Goal: Task Accomplishment & Management: Manage account settings

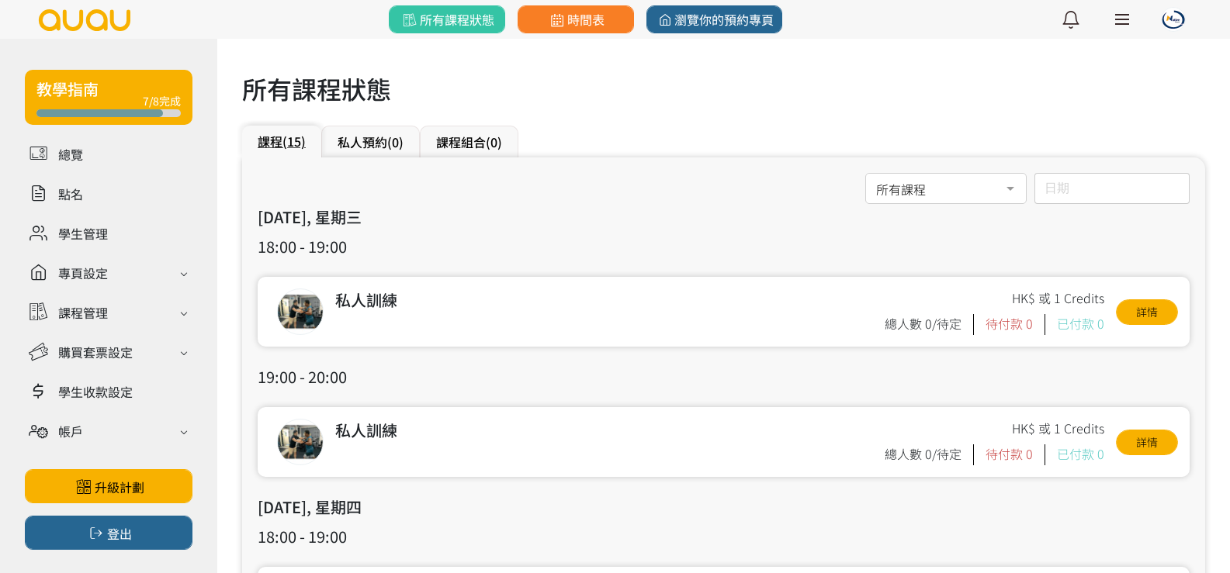
scroll to position [78, 0]
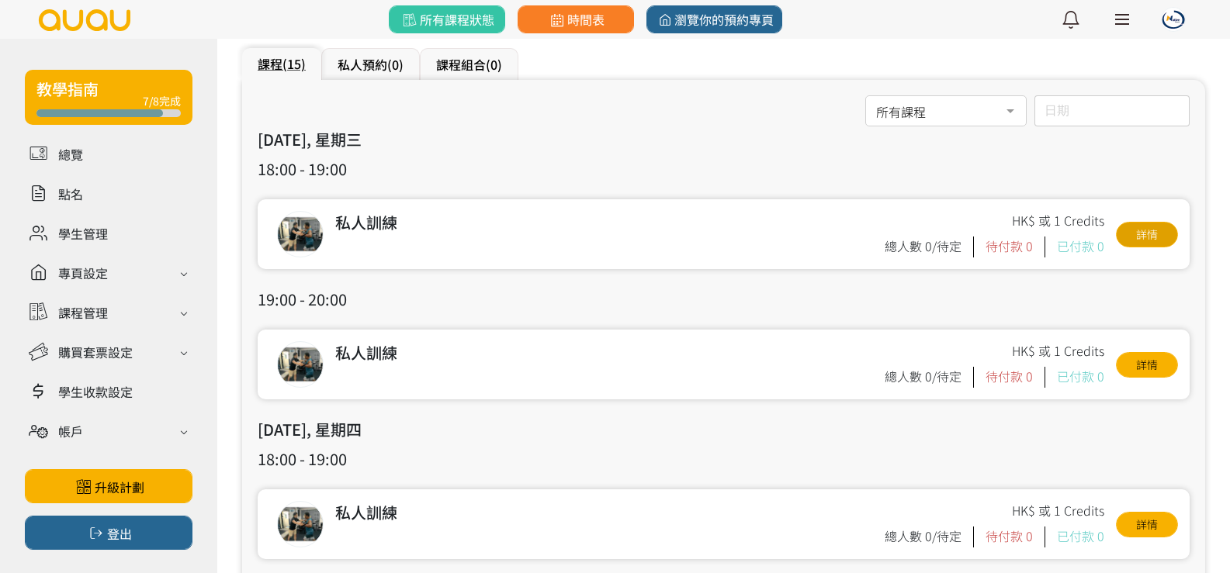
click at [1142, 230] on link "詳情" at bounding box center [1147, 235] width 62 height 26
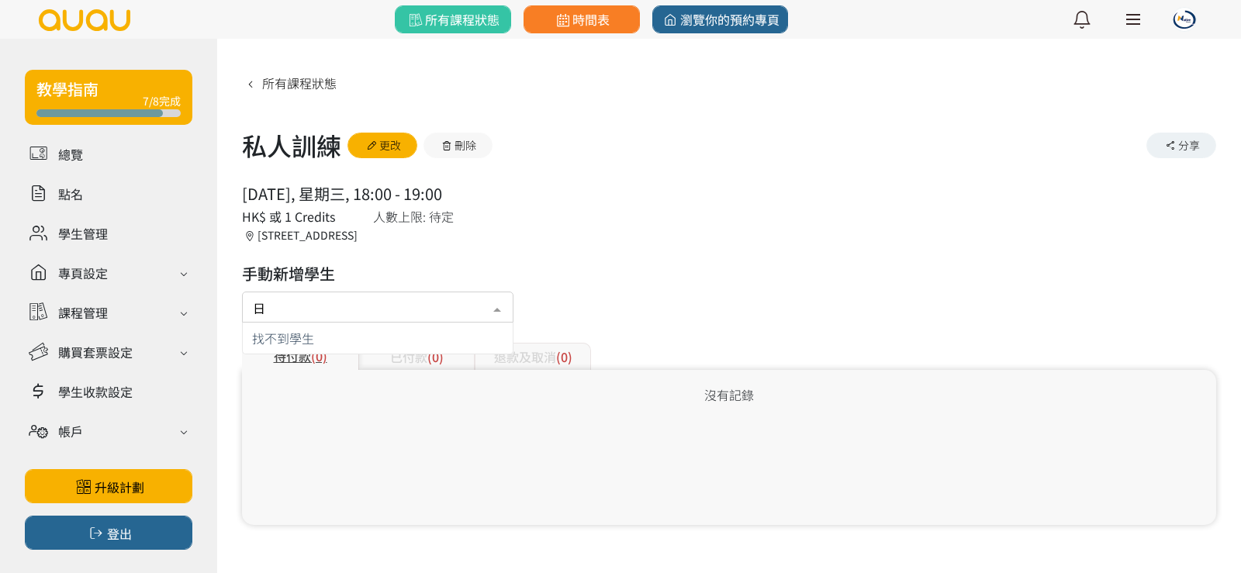
type input "昭"
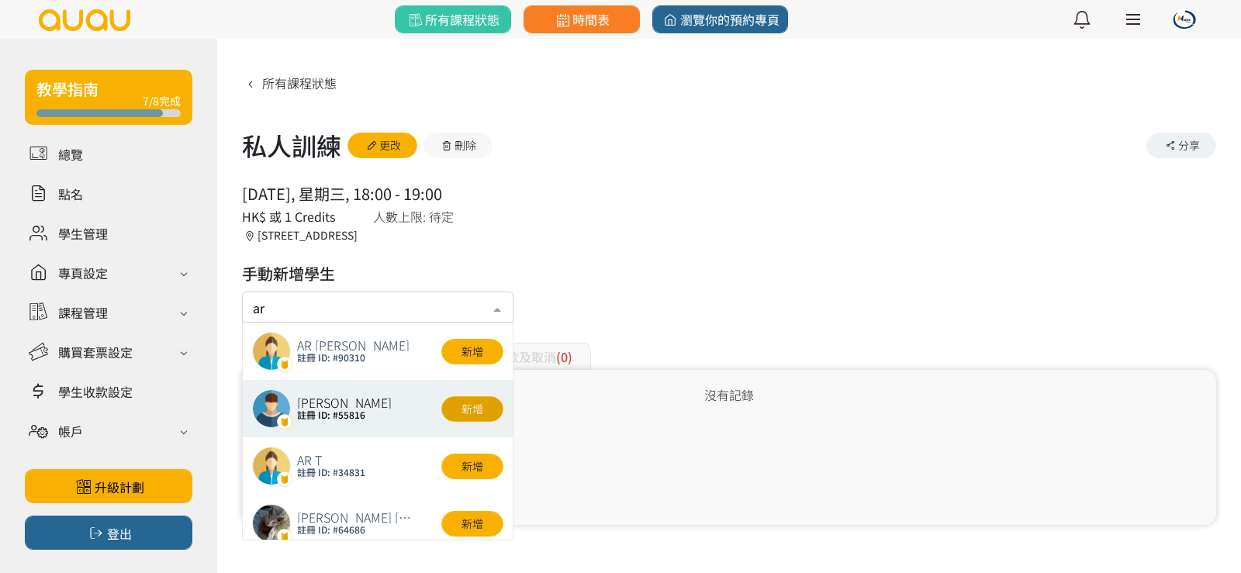
click at [453, 403] on button "新增" at bounding box center [472, 409] width 62 height 26
type input "ar"
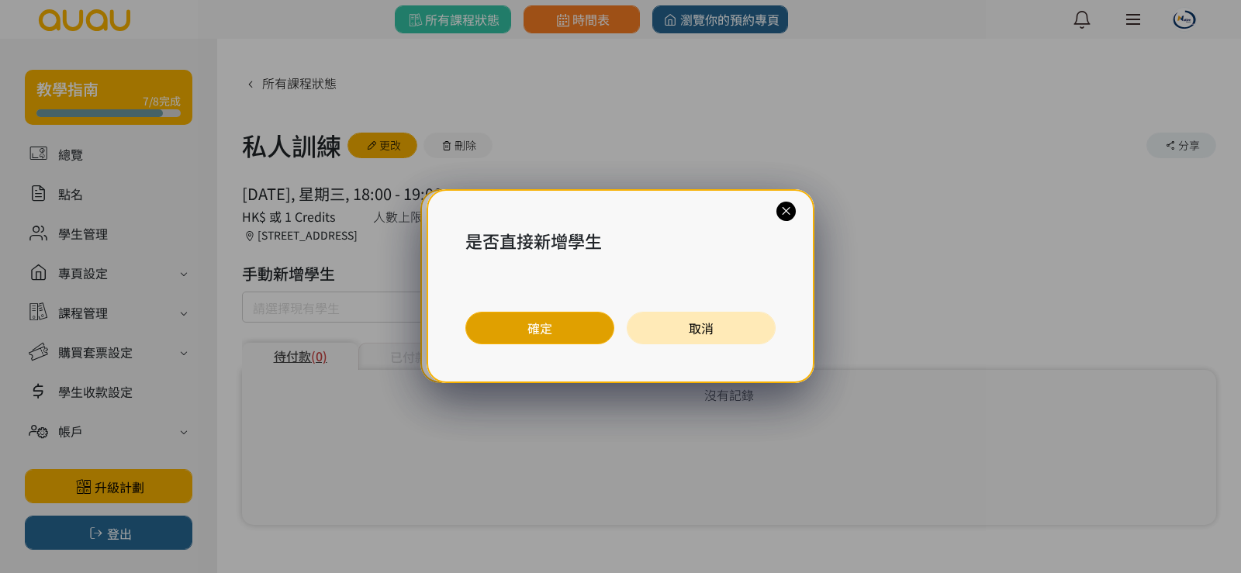
click at [536, 317] on button "確定" at bounding box center [539, 328] width 149 height 33
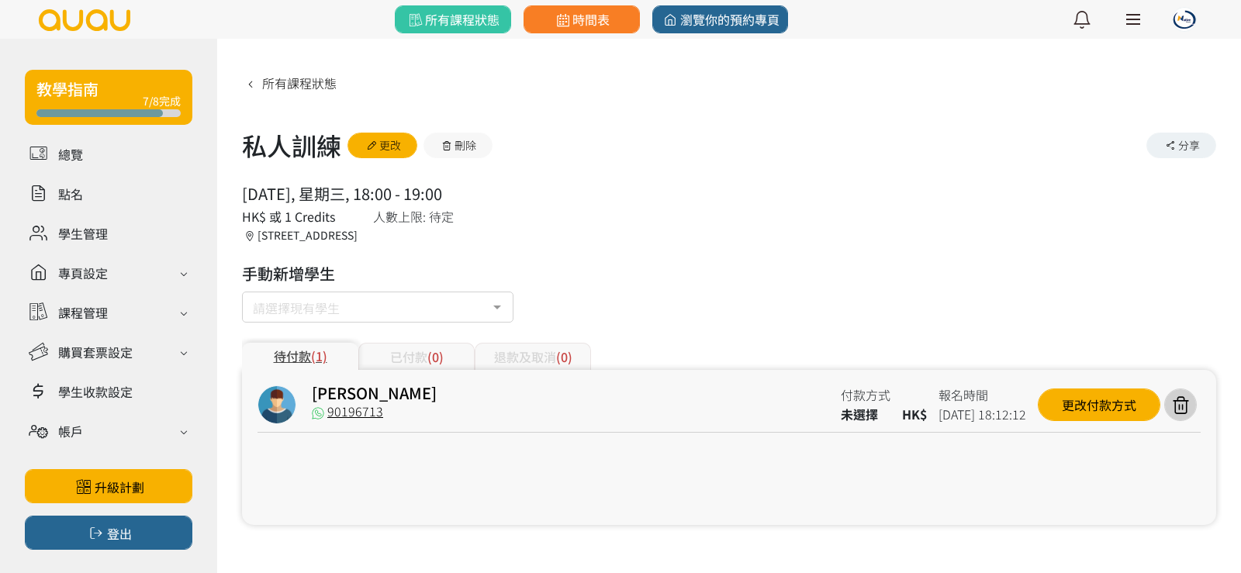
click at [499, 306] on div at bounding box center [497, 308] width 31 height 29
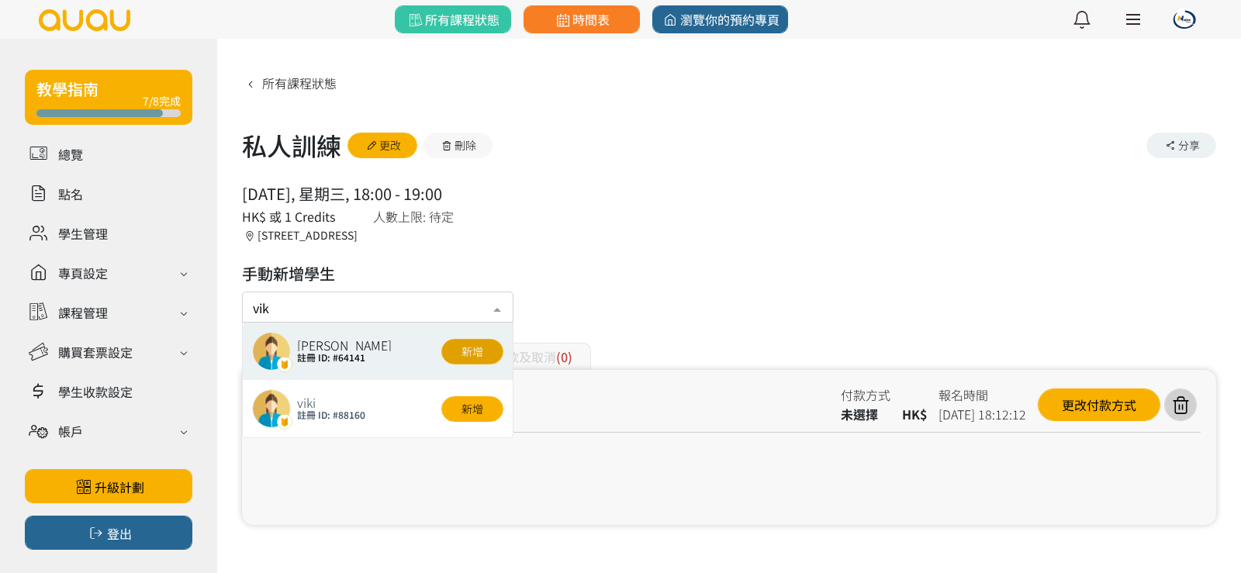
click at [483, 350] on button "新增" at bounding box center [472, 352] width 62 height 26
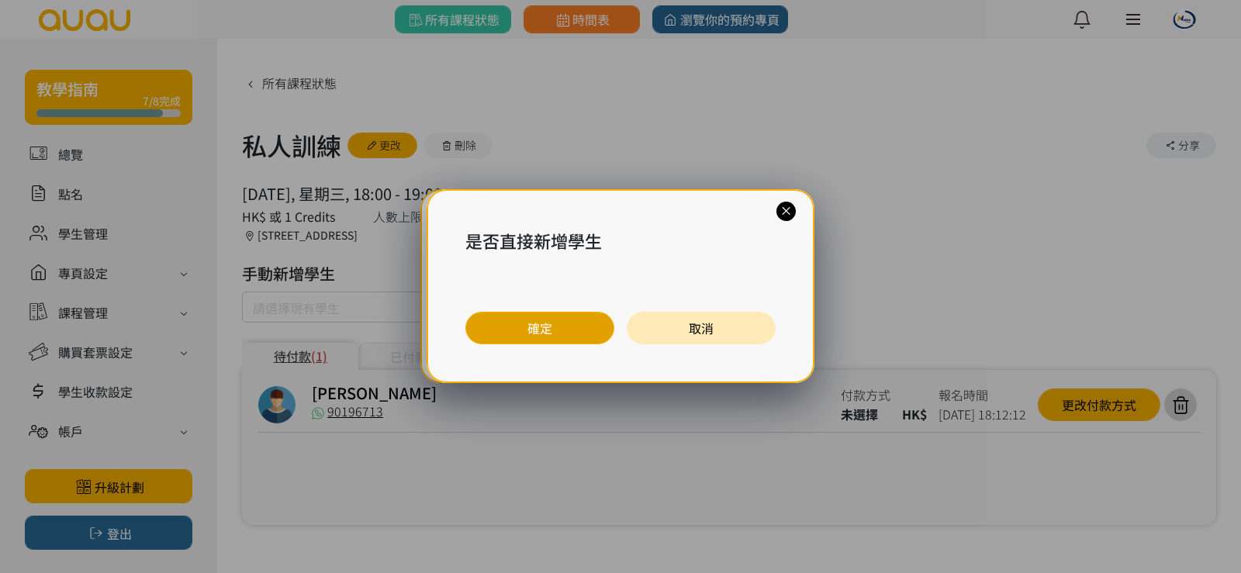
click at [493, 320] on button "確定" at bounding box center [539, 328] width 149 height 33
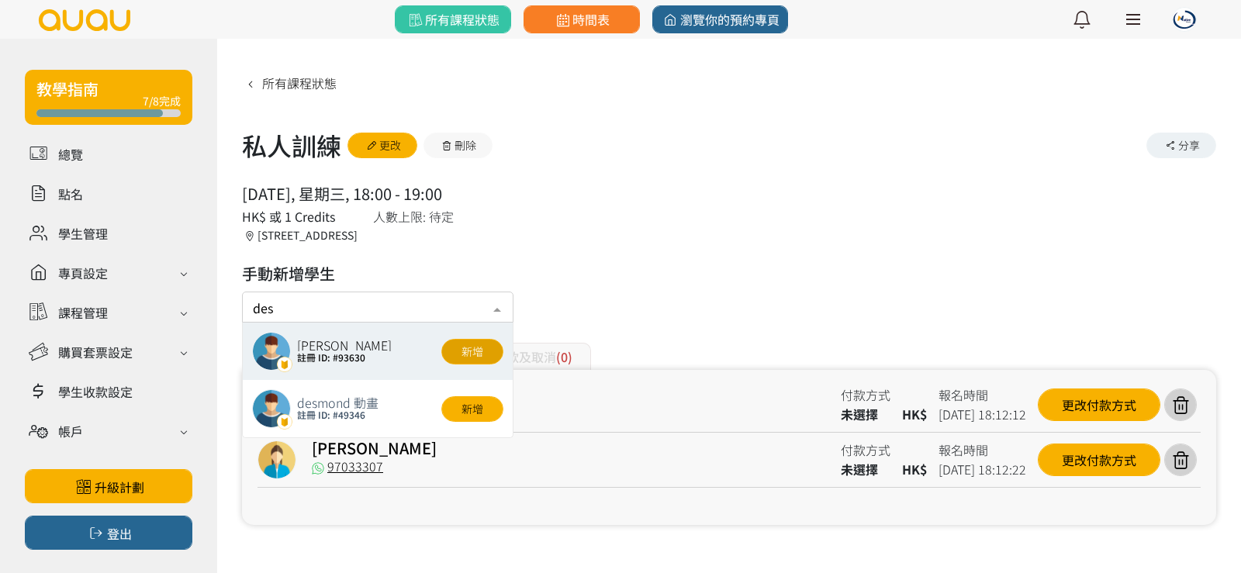
click at [470, 355] on button "新增" at bounding box center [472, 352] width 62 height 26
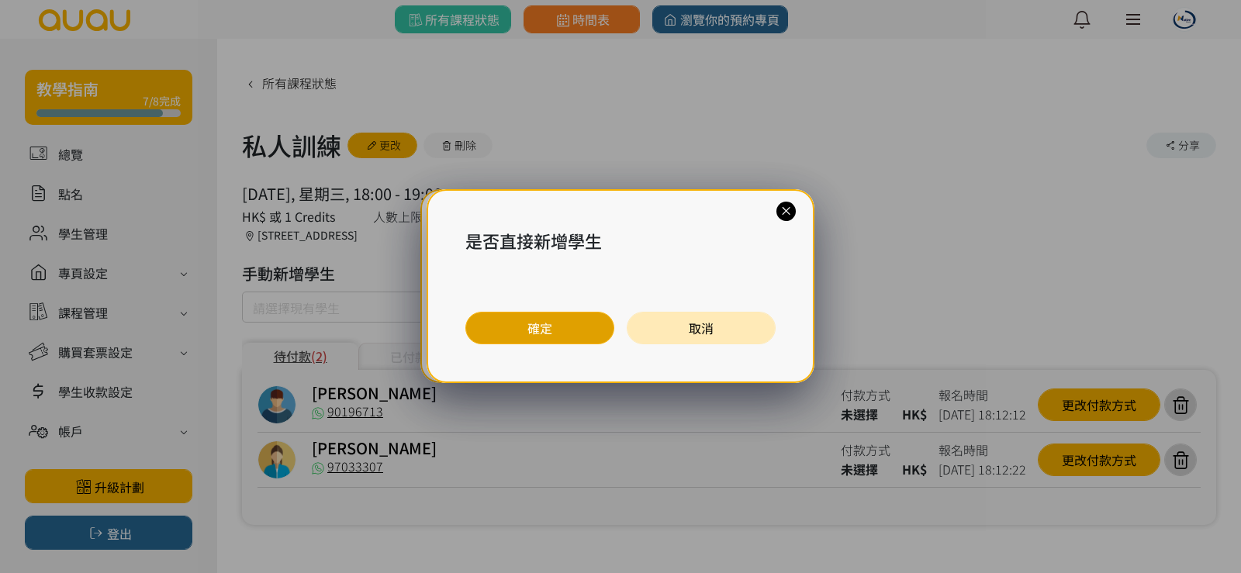
click at [541, 327] on button "確定" at bounding box center [539, 328] width 149 height 33
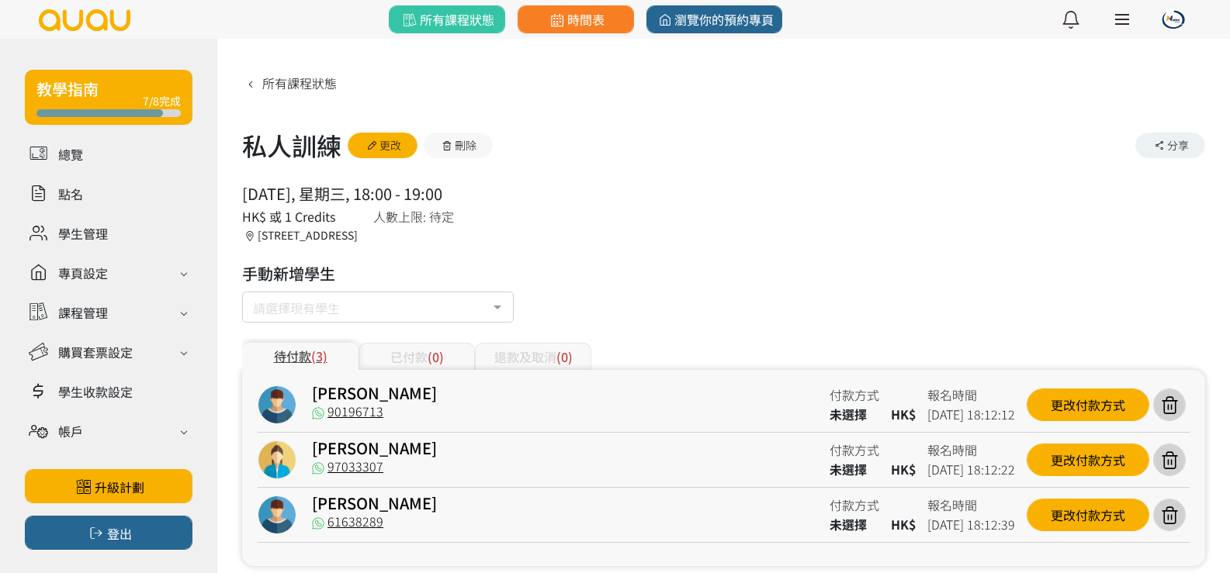
click at [500, 301] on div at bounding box center [497, 308] width 31 height 29
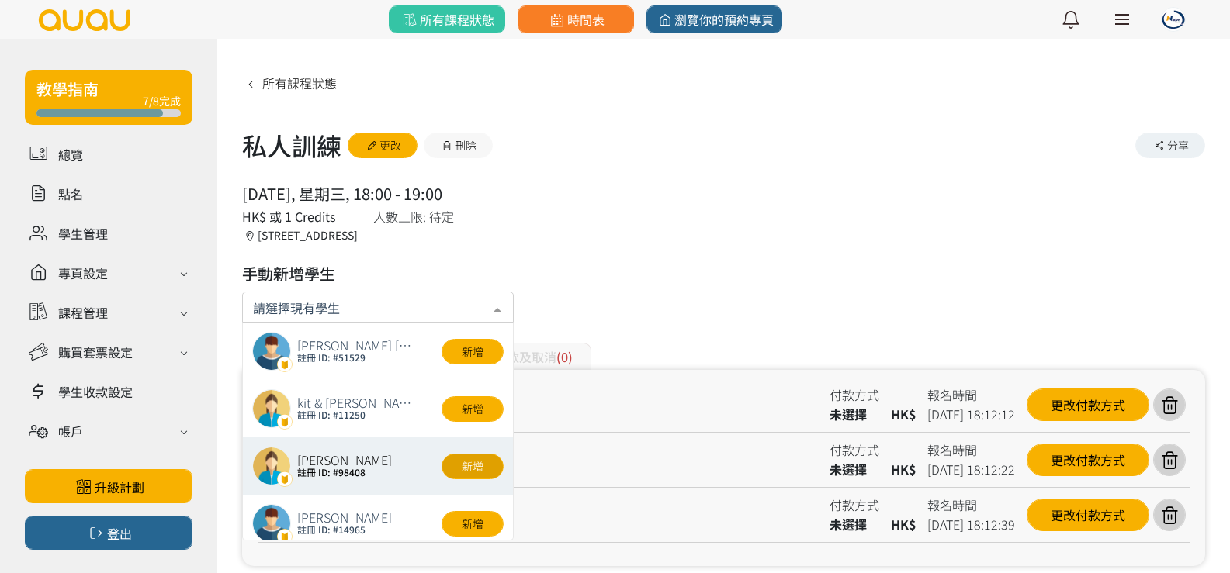
click at [483, 461] on button "新增" at bounding box center [472, 467] width 62 height 26
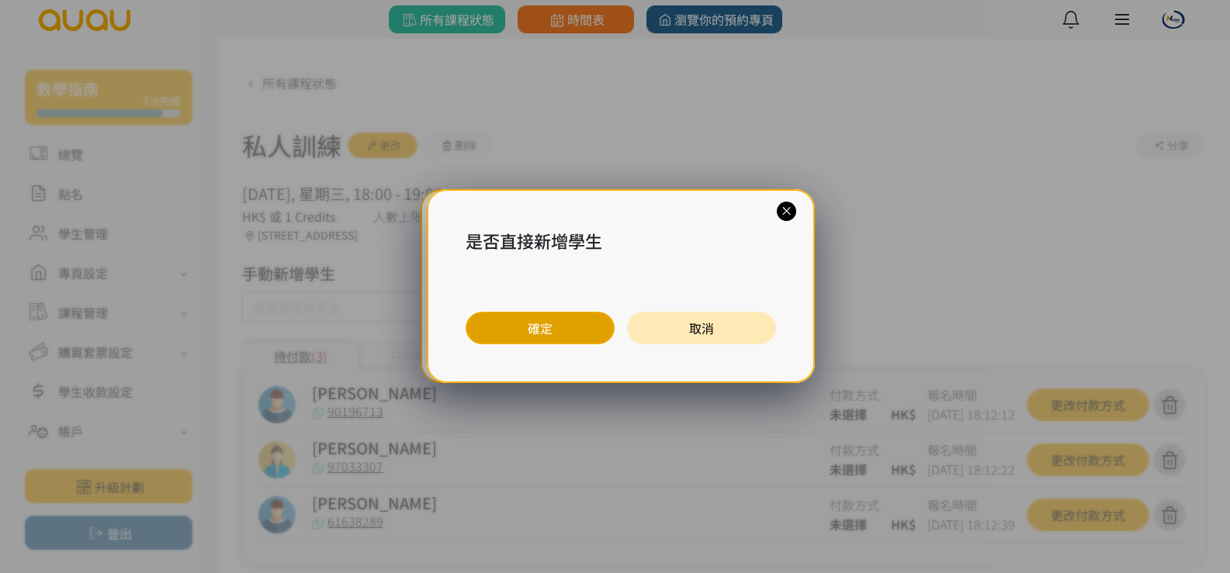
click at [530, 315] on button "確定" at bounding box center [539, 328] width 149 height 33
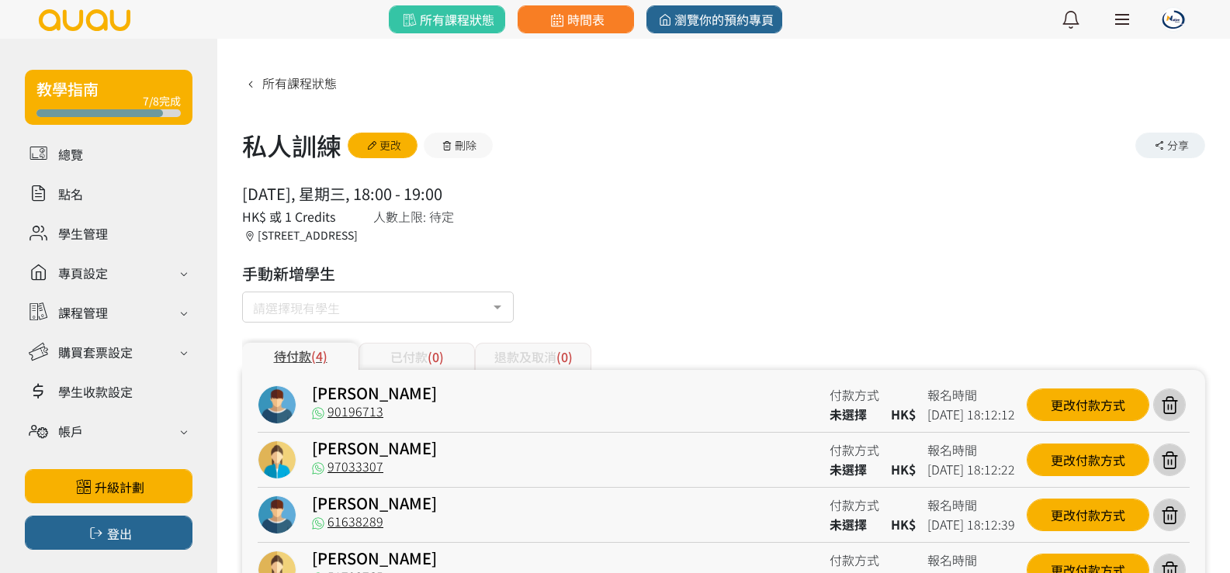
scroll to position [78, 0]
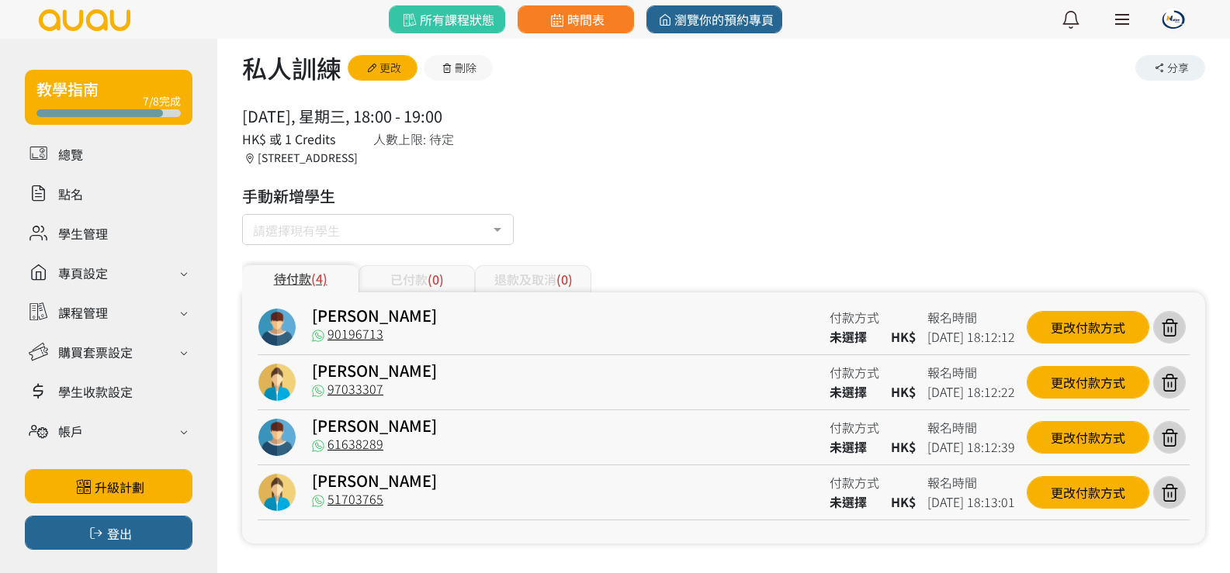
click at [424, 240] on div "請選擇現有學生" at bounding box center [378, 229] width 272 height 31
click at [566, 248] on div "待付款 (4) 已付款 (0) 退款及取消 (0)" at bounding box center [723, 270] width 963 height 46
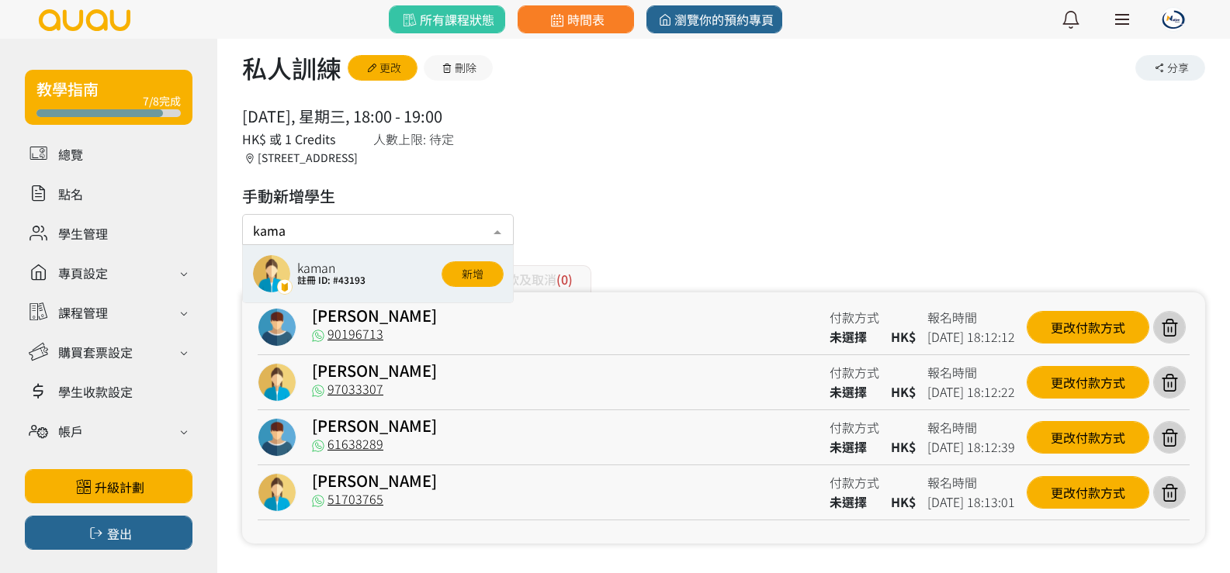
type input "kaman"
click at [478, 280] on button "新增" at bounding box center [472, 274] width 62 height 26
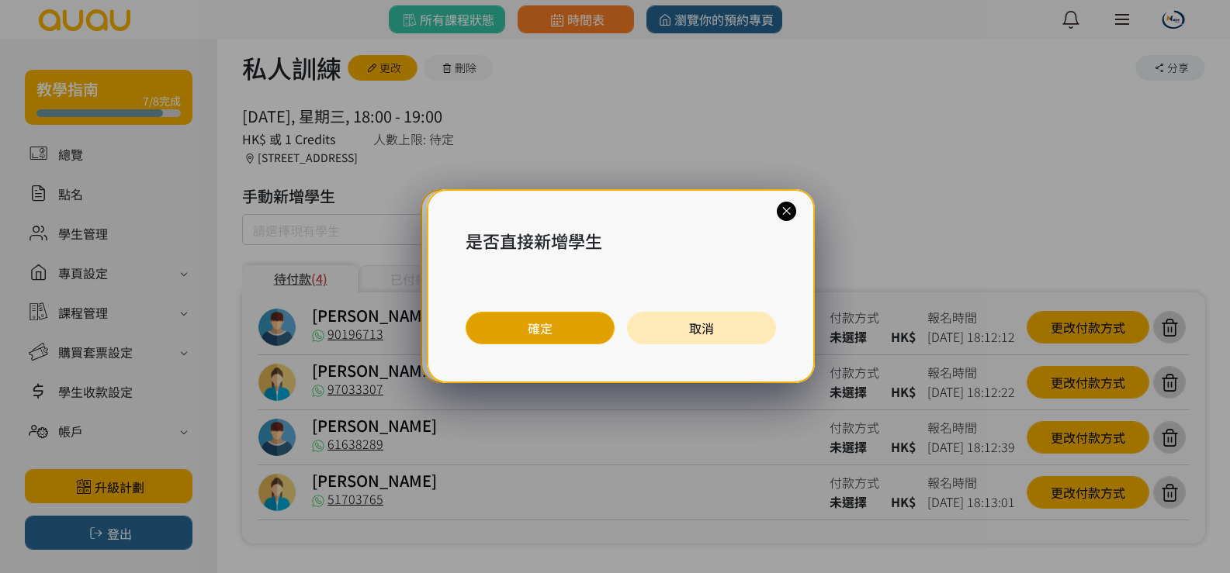
click at [518, 320] on button "確定" at bounding box center [539, 328] width 149 height 33
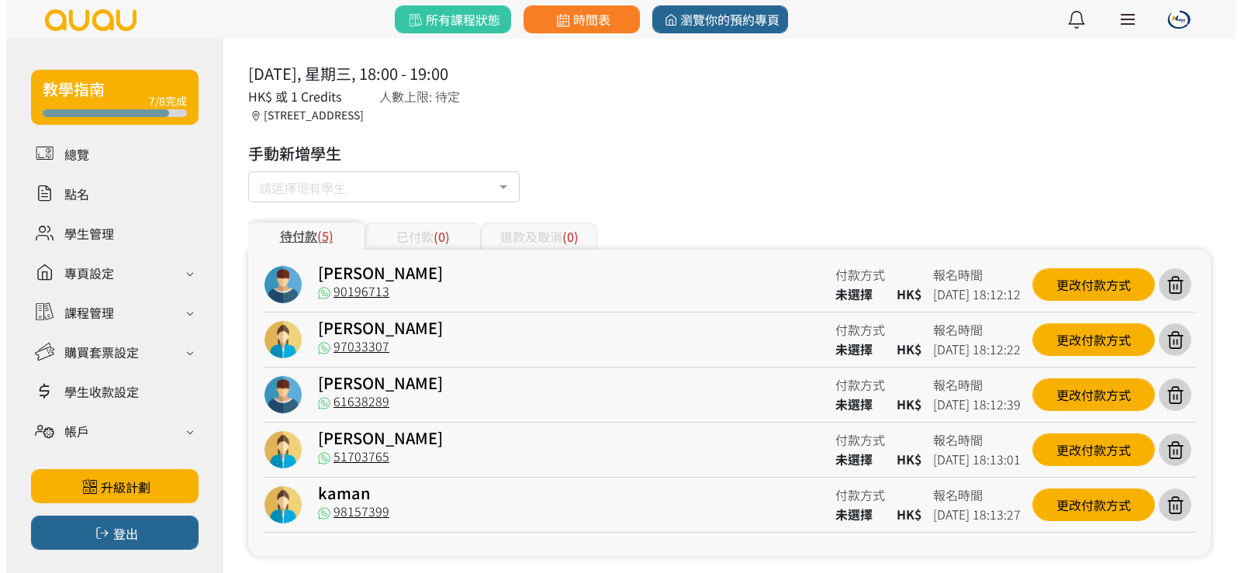
scroll to position [139, 0]
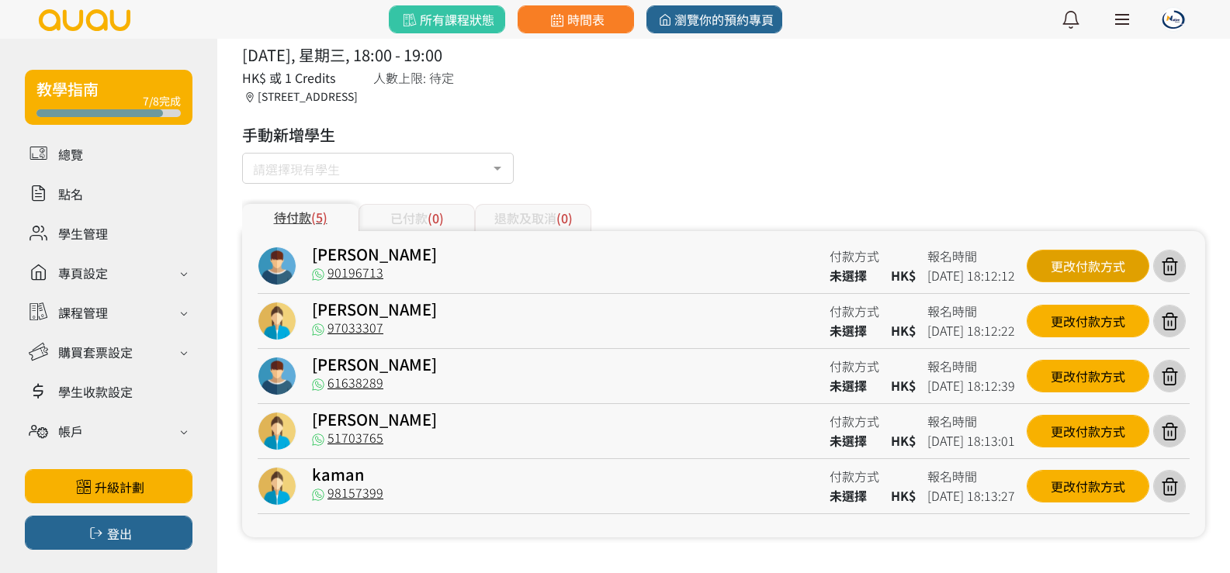
click at [1083, 267] on div "更改付款方式" at bounding box center [1087, 266] width 123 height 33
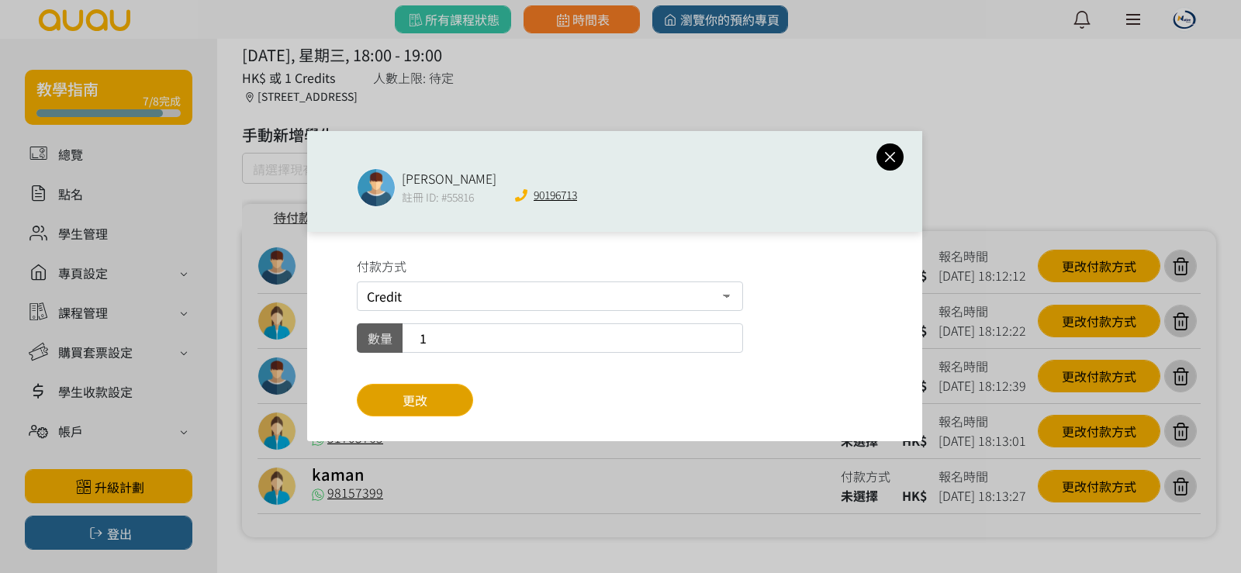
click at [407, 392] on span "更改" at bounding box center [415, 400] width 25 height 19
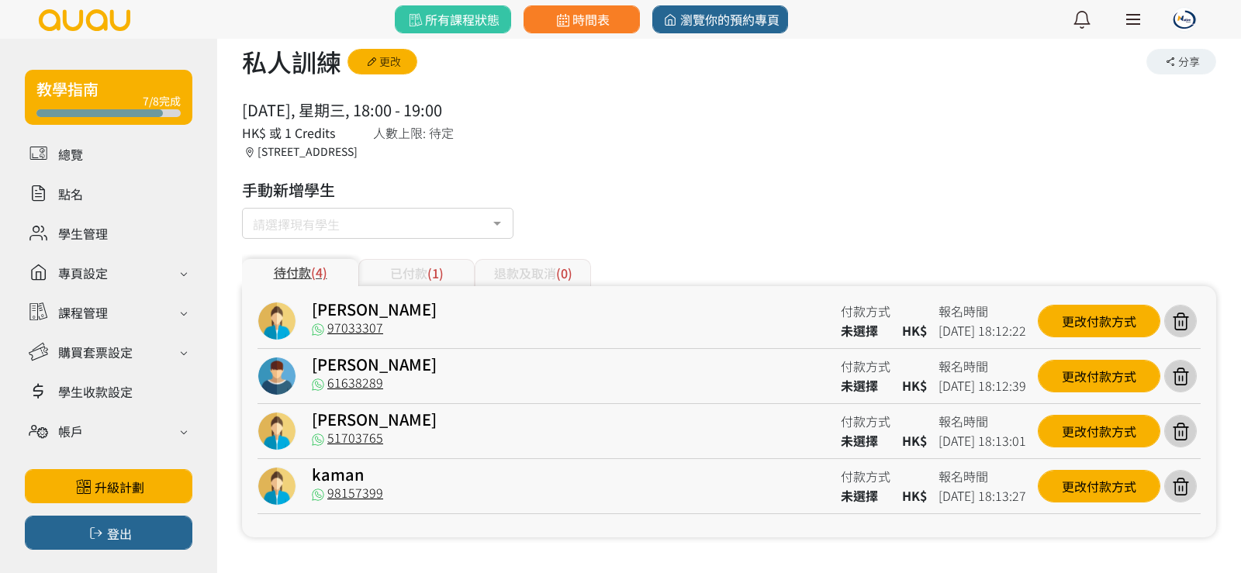
scroll to position [84, 0]
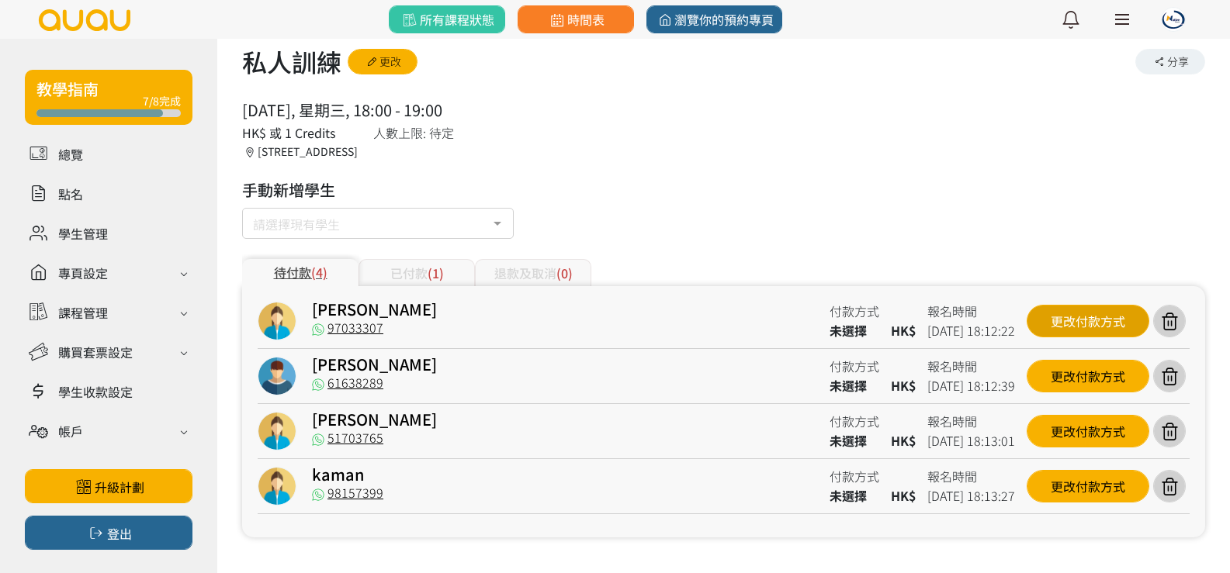
click at [1041, 320] on div "更改付款方式" at bounding box center [1087, 321] width 123 height 33
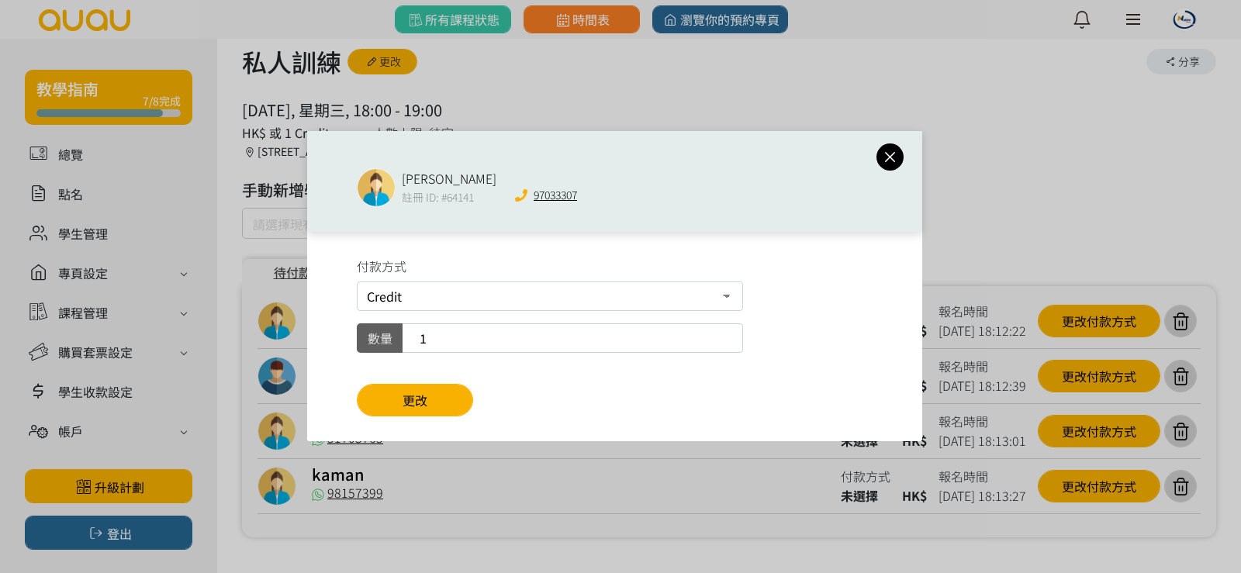
click at [430, 381] on div "付款方式 Credit 現場付款 數量 1 更改" at bounding box center [614, 336] width 615 height 209
click at [430, 382] on div "付款方式 Credit 現場付款 數量 1 更改" at bounding box center [614, 336] width 615 height 209
click at [431, 386] on button "更改" at bounding box center [415, 400] width 116 height 33
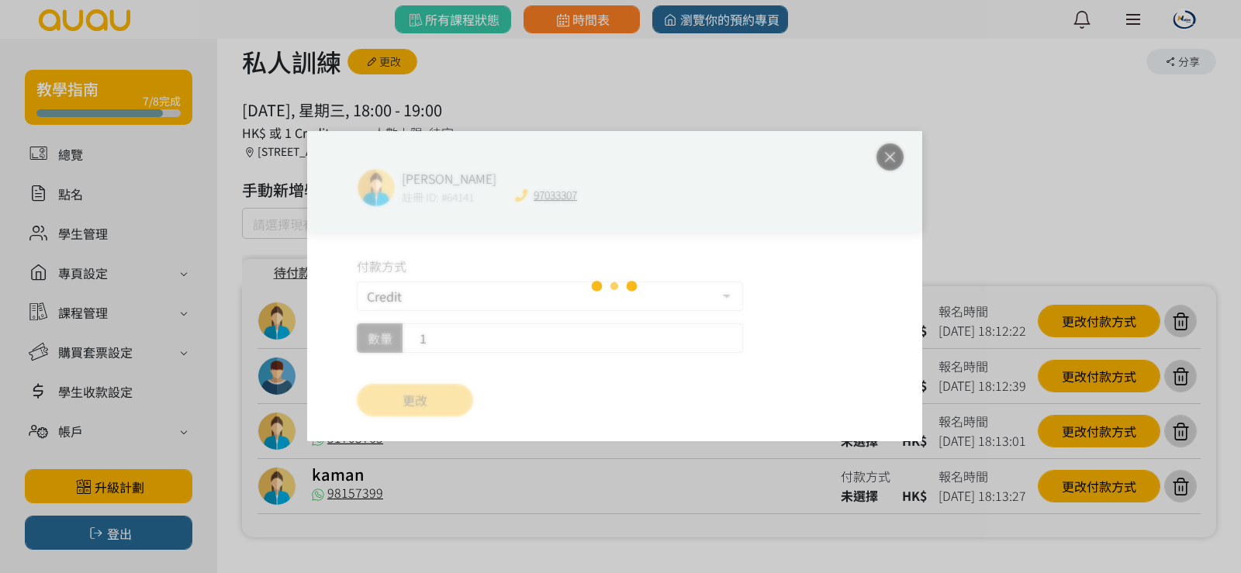
scroll to position [29, 0]
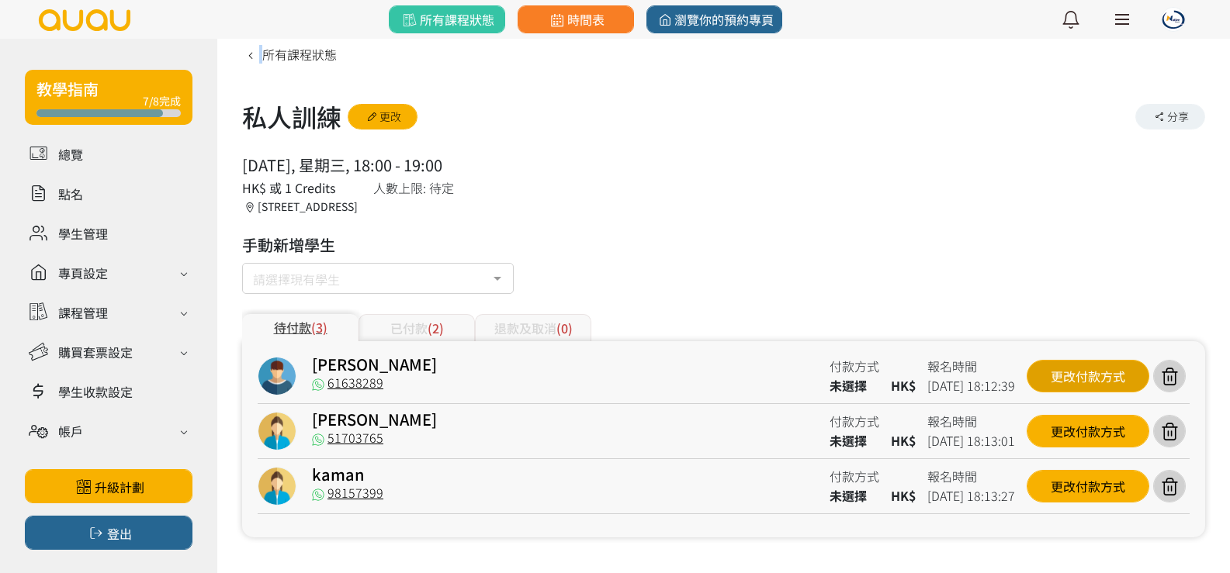
click at [1064, 382] on div "更改付款方式" at bounding box center [1087, 376] width 123 height 33
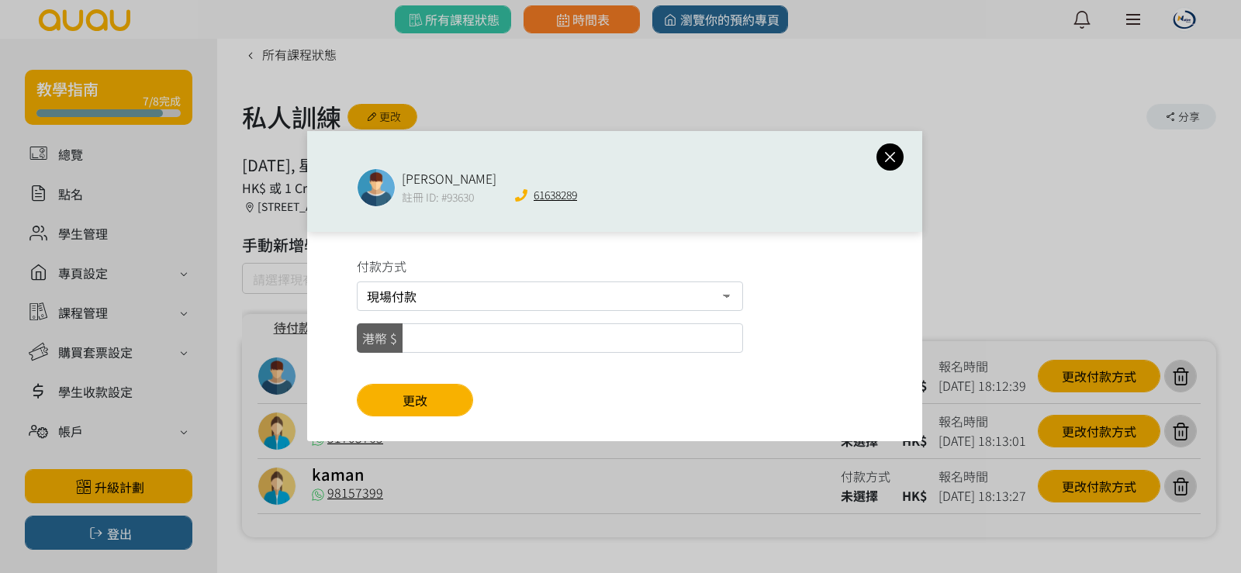
click at [894, 155] on icon at bounding box center [890, 156] width 27 height 19
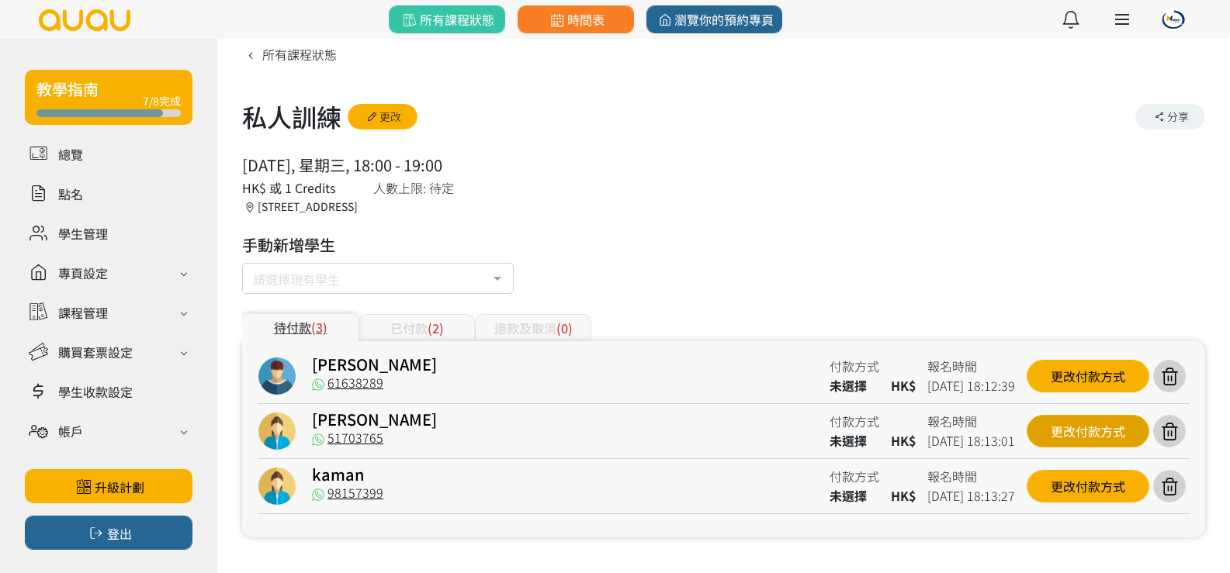
click at [1093, 434] on div "更改付款方式" at bounding box center [1087, 431] width 123 height 33
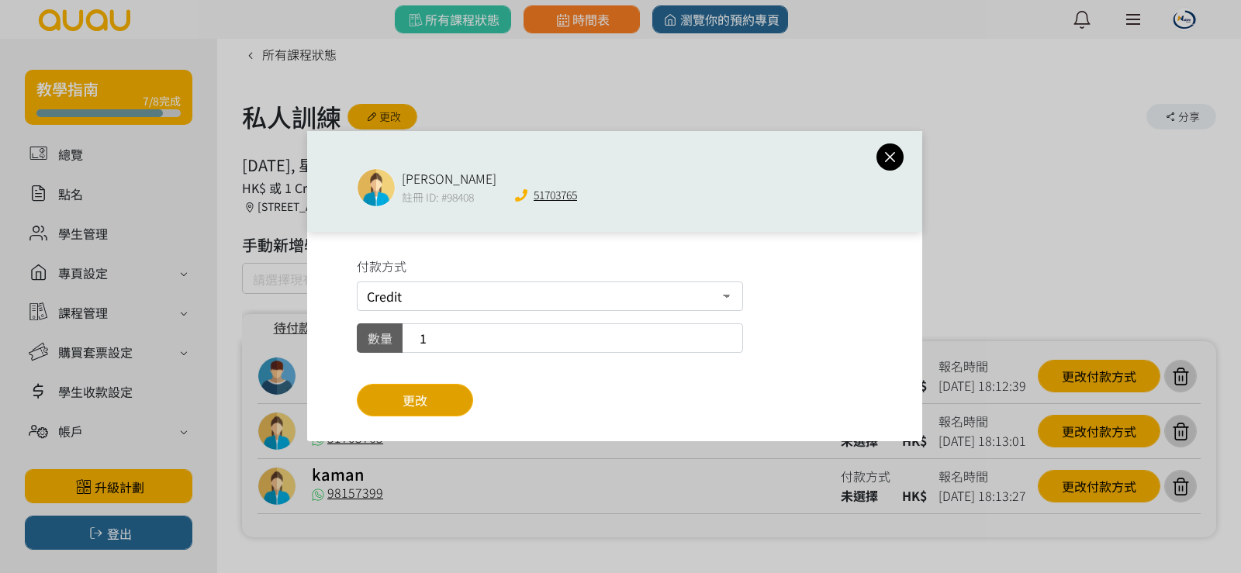
click at [411, 408] on span "更改" at bounding box center [415, 400] width 25 height 19
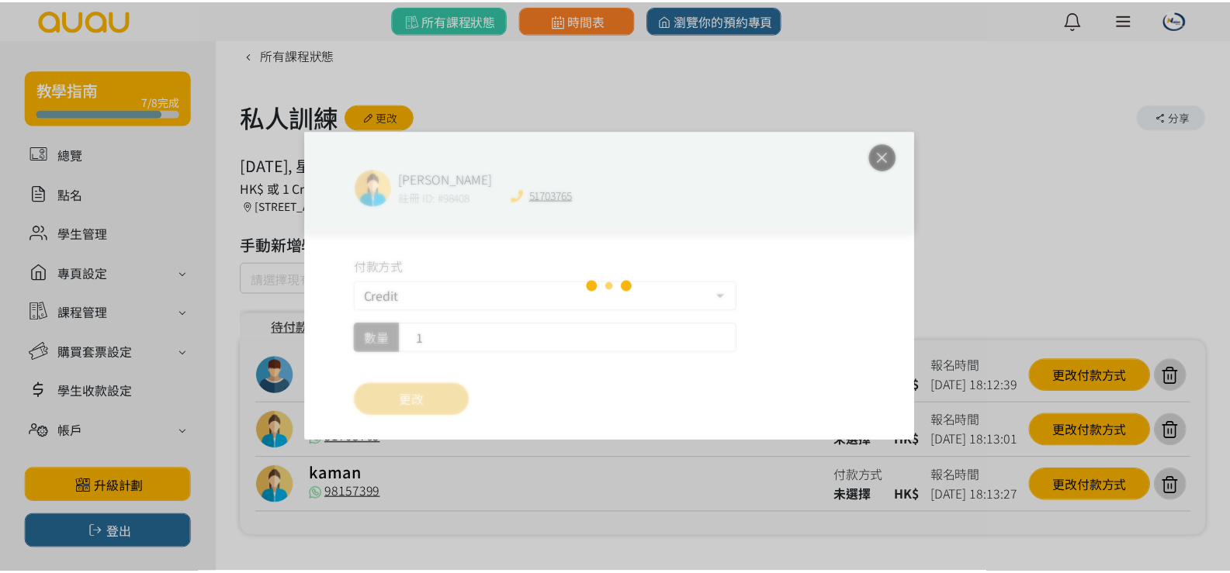
scroll to position [0, 0]
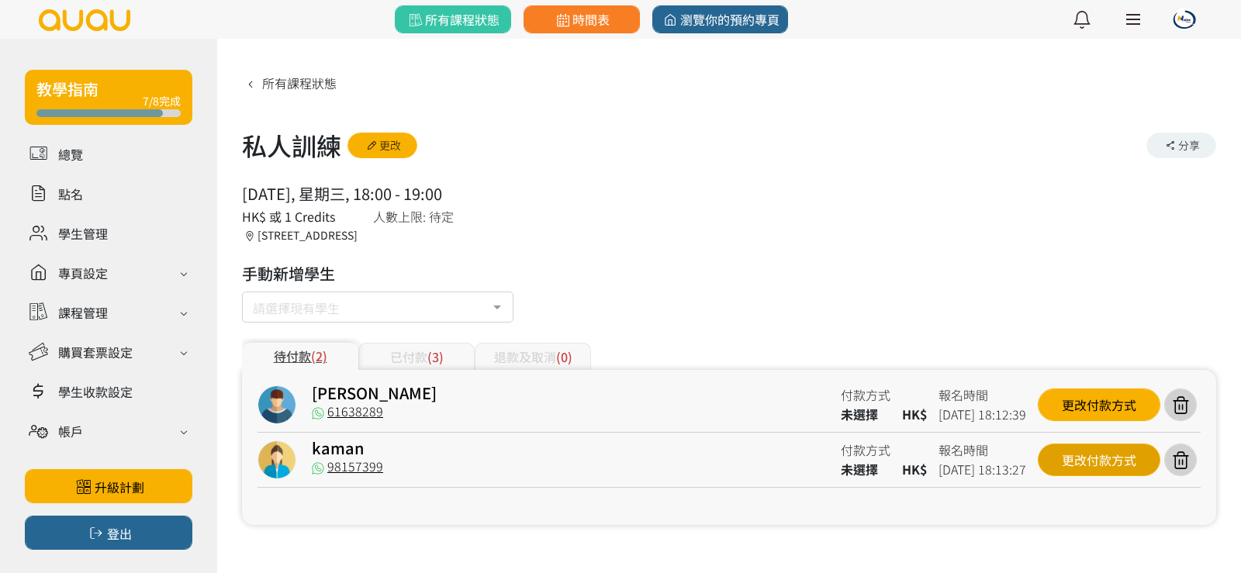
click at [1085, 455] on div "更改付款方式" at bounding box center [1099, 460] width 123 height 33
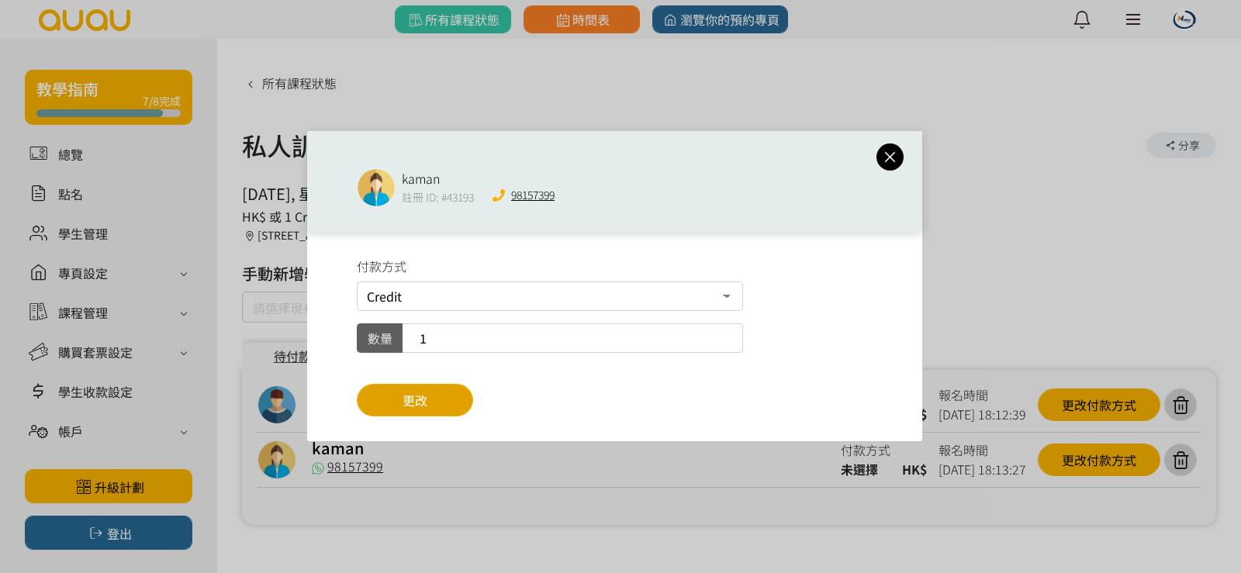
click at [456, 408] on button "更改" at bounding box center [415, 400] width 116 height 33
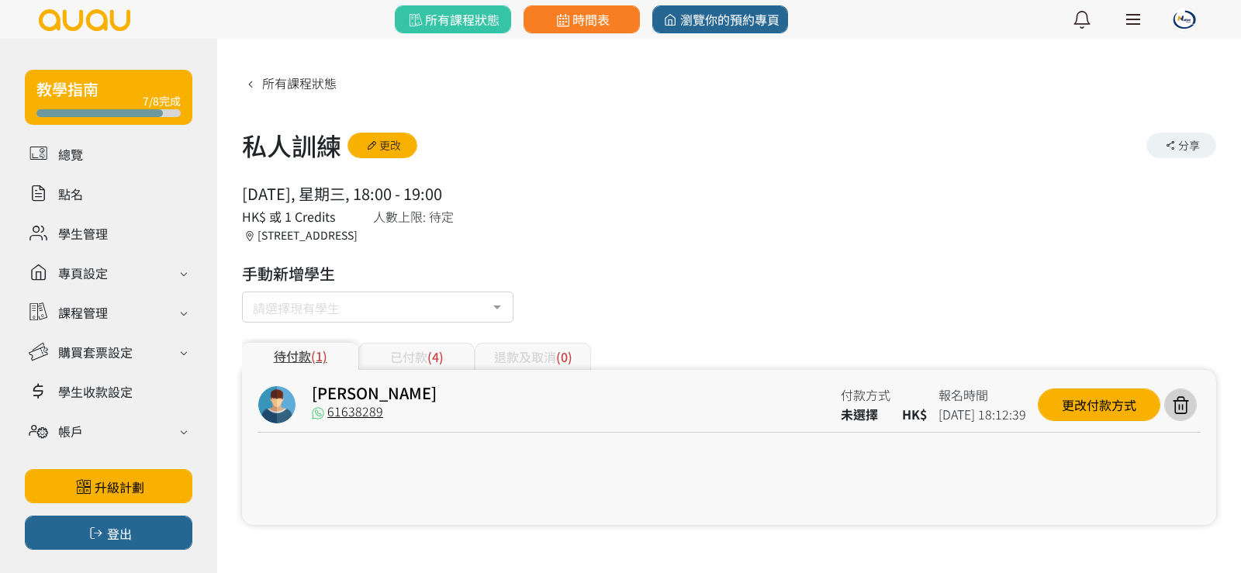
click at [392, 345] on div "已付款 (4)" at bounding box center [416, 356] width 116 height 27
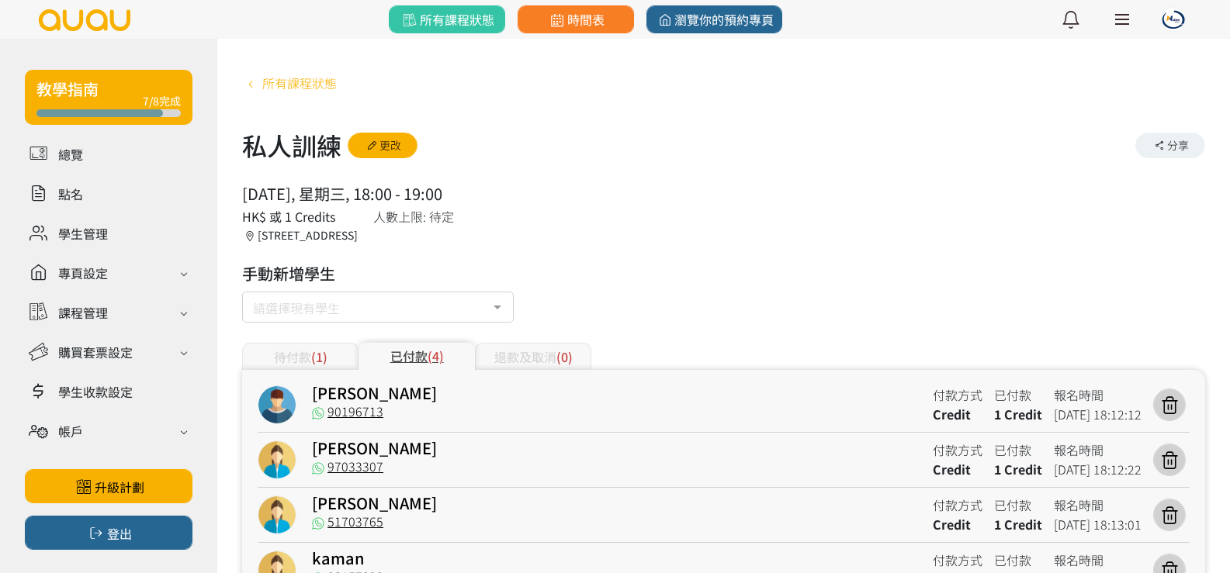
click at [321, 81] on span "所有課程狀態" at bounding box center [299, 83] width 74 height 19
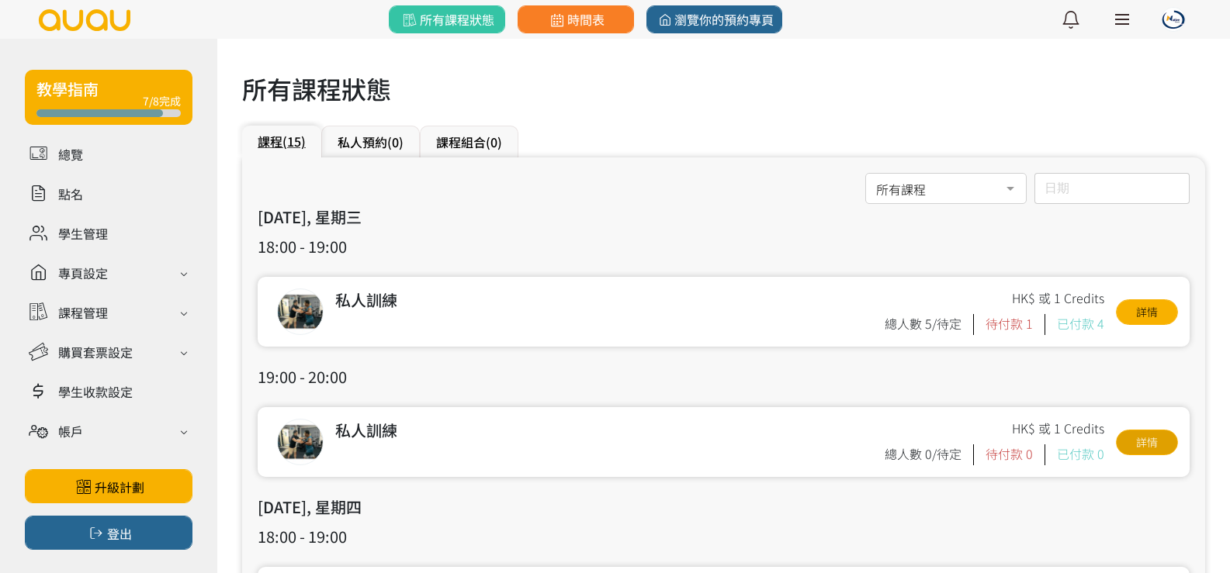
click at [1138, 441] on link "詳情" at bounding box center [1147, 443] width 62 height 26
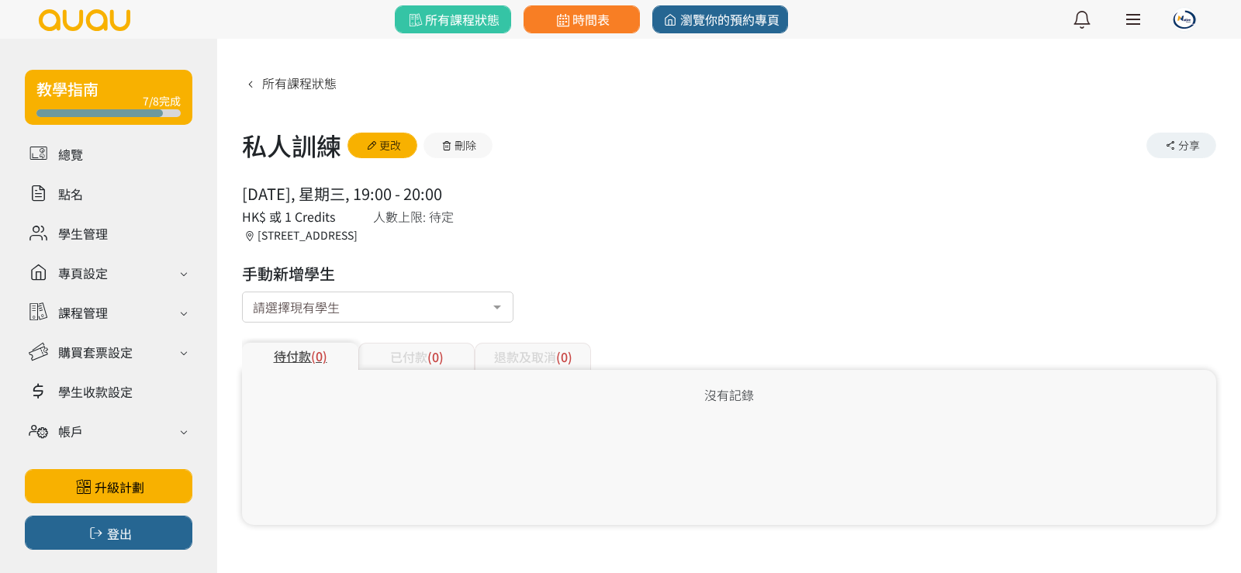
click at [442, 312] on div "請選擇現有學生" at bounding box center [378, 307] width 272 height 31
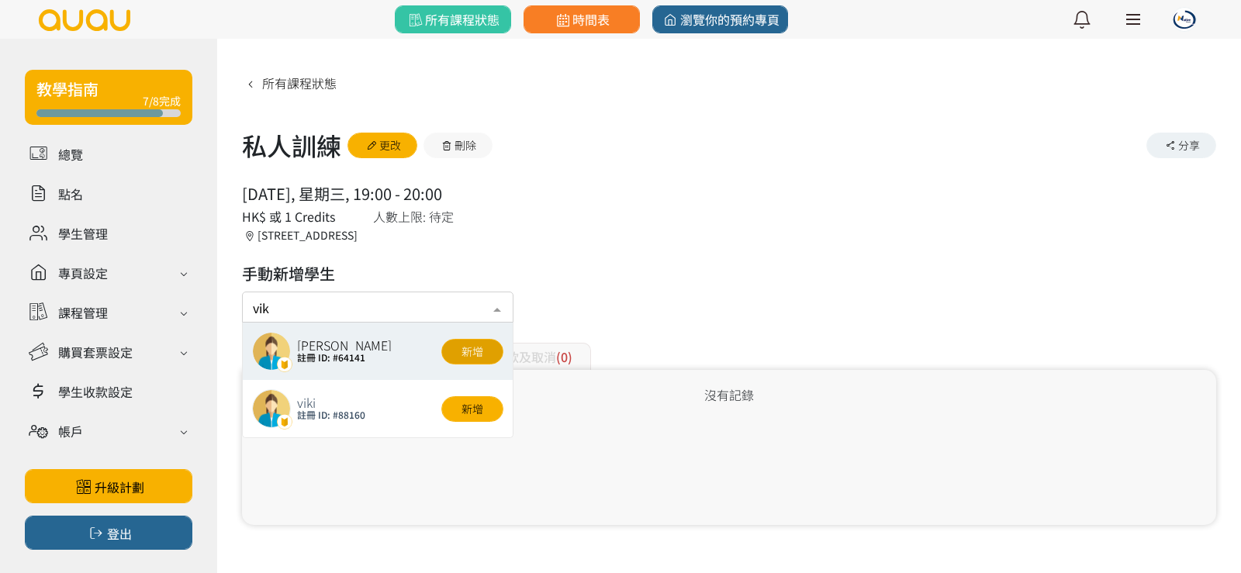
click at [482, 360] on button "新增" at bounding box center [472, 352] width 62 height 26
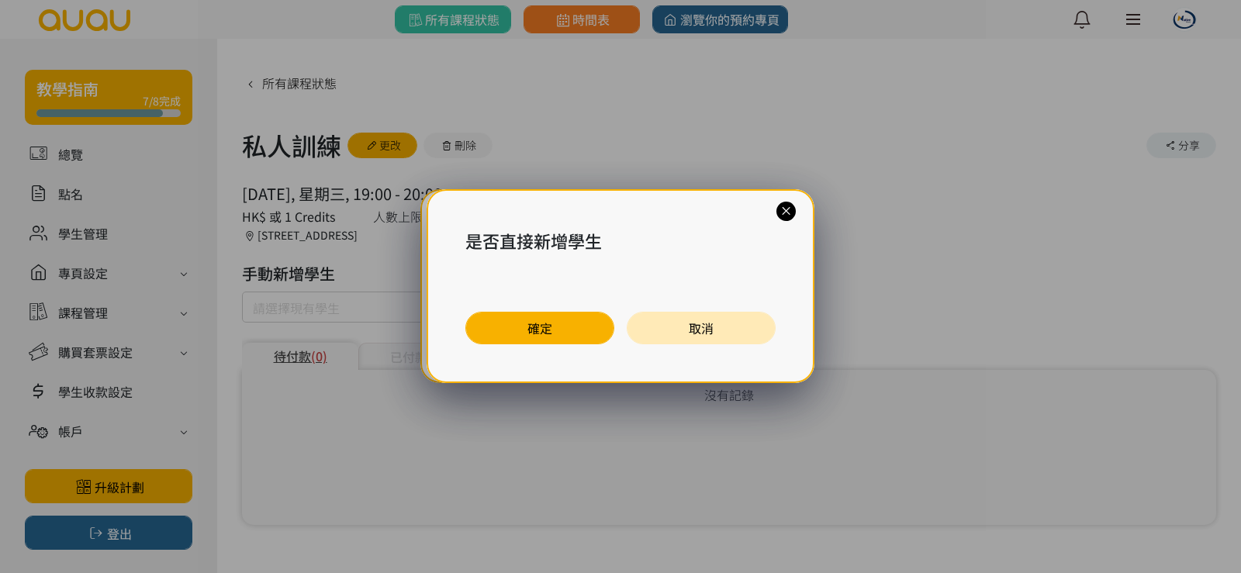
click at [500, 333] on button "確定" at bounding box center [539, 328] width 149 height 33
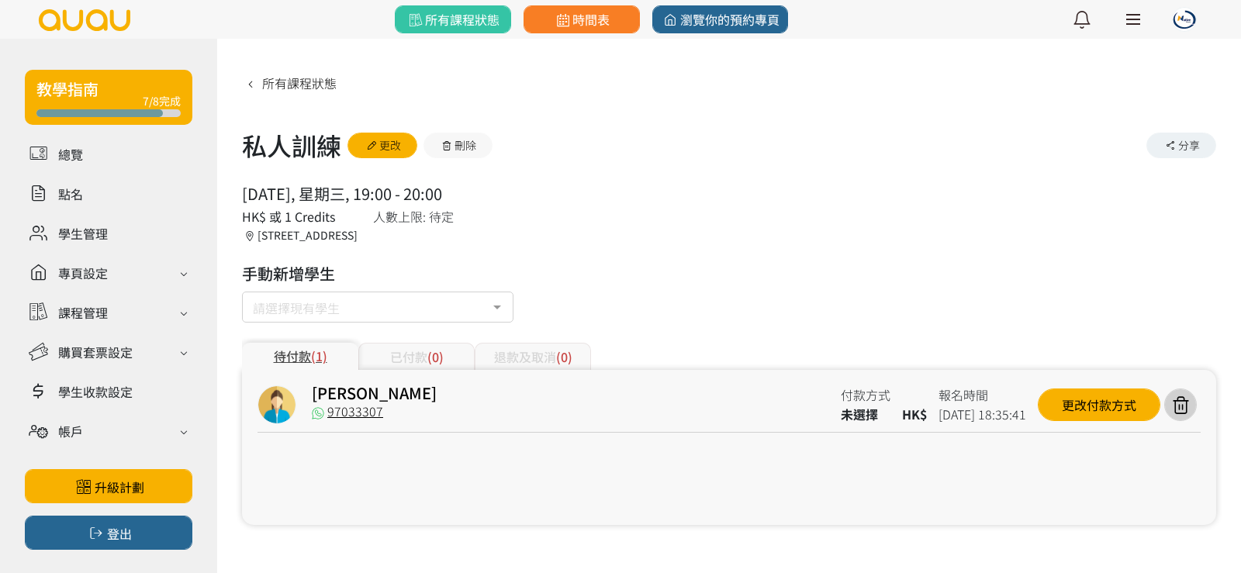
click at [500, 304] on div at bounding box center [497, 308] width 31 height 29
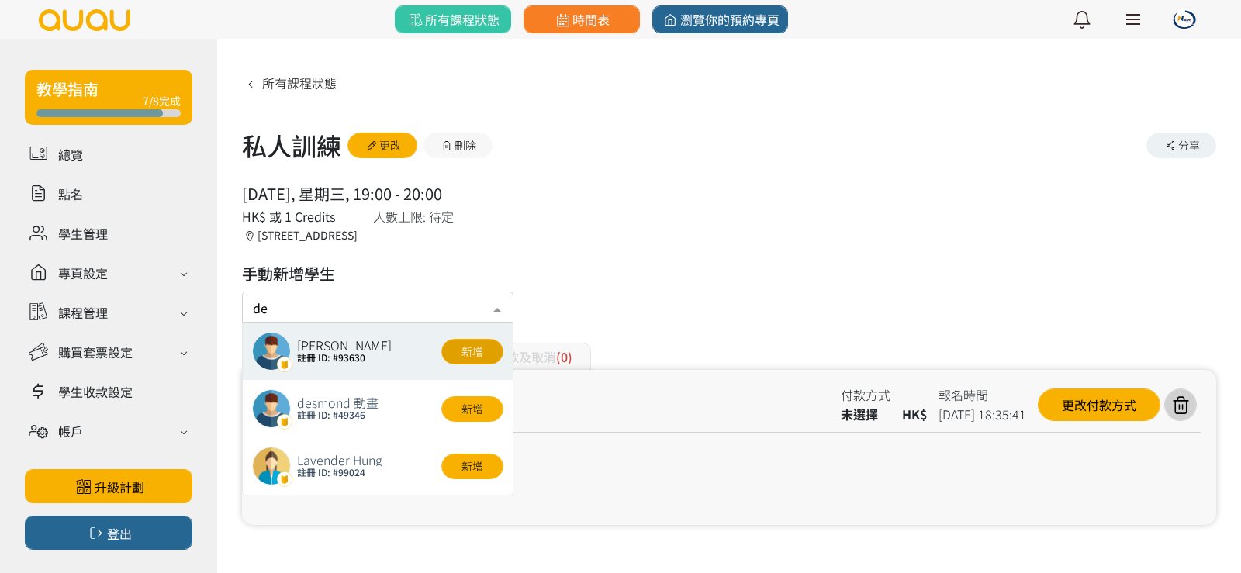
click at [476, 343] on button "新增" at bounding box center [472, 352] width 62 height 26
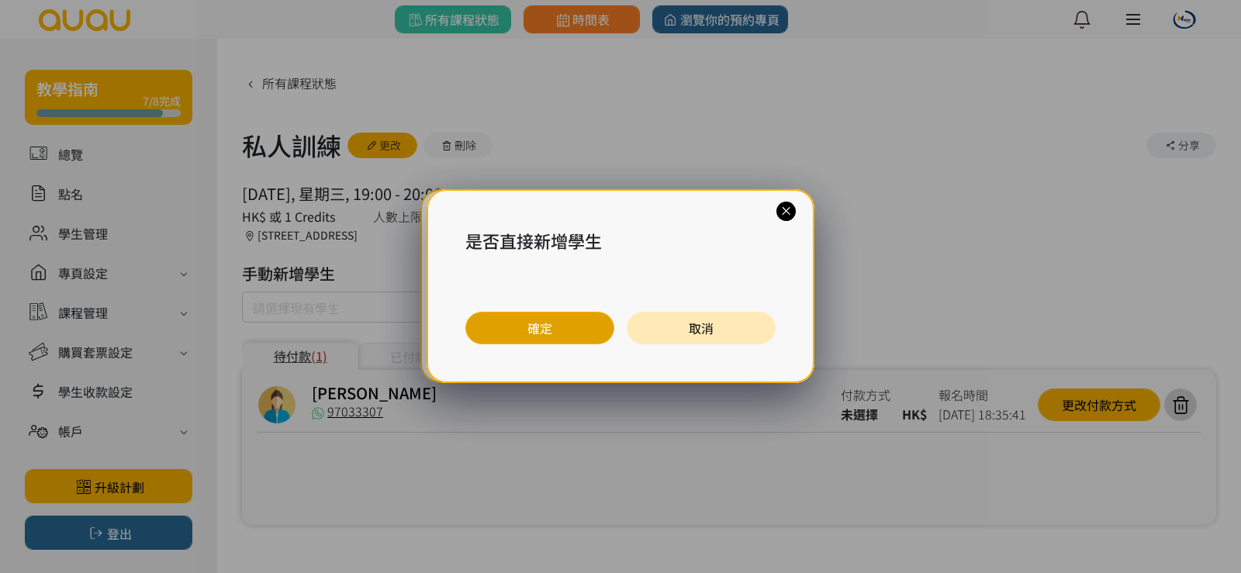
click at [486, 329] on button "確定" at bounding box center [539, 328] width 149 height 33
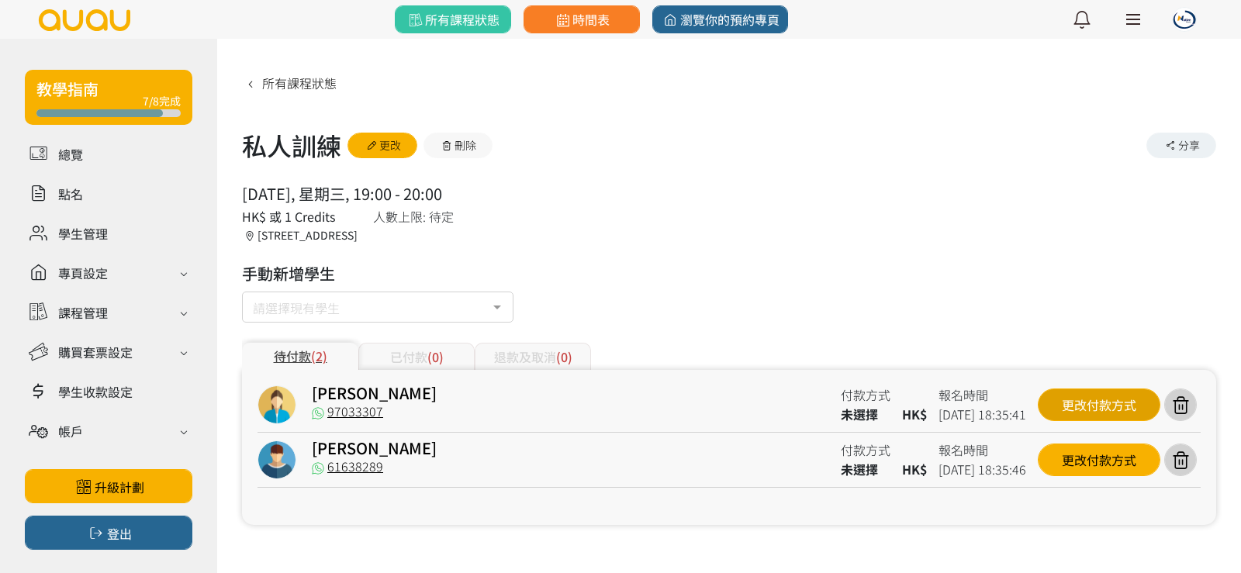
click at [1117, 404] on div "更改付款方式" at bounding box center [1099, 405] width 123 height 33
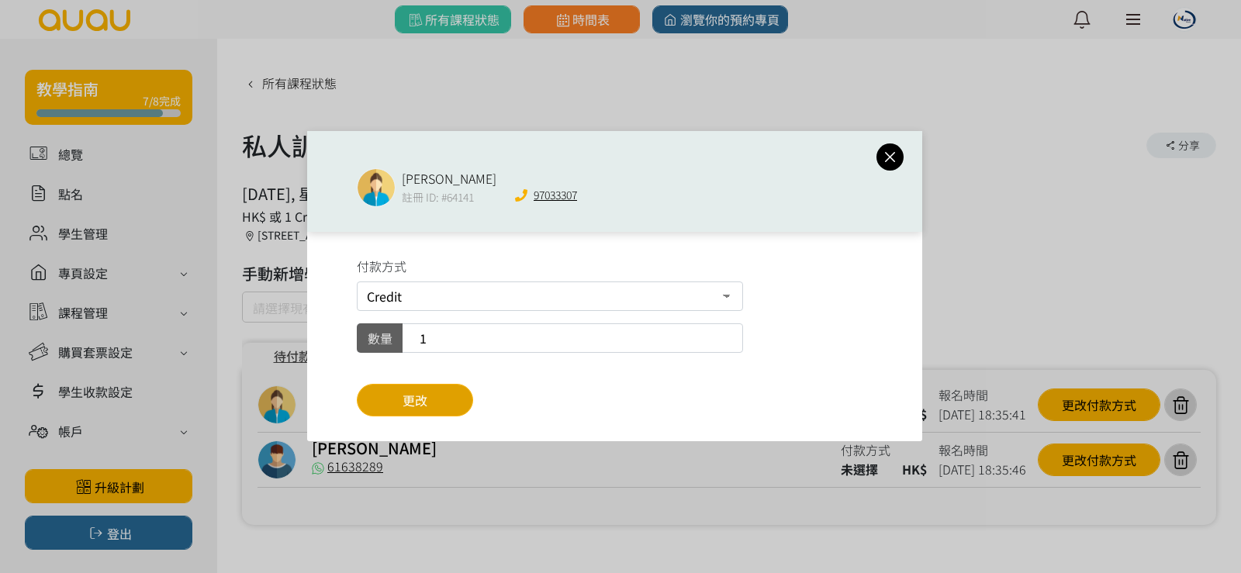
click at [444, 398] on button "更改" at bounding box center [415, 400] width 116 height 33
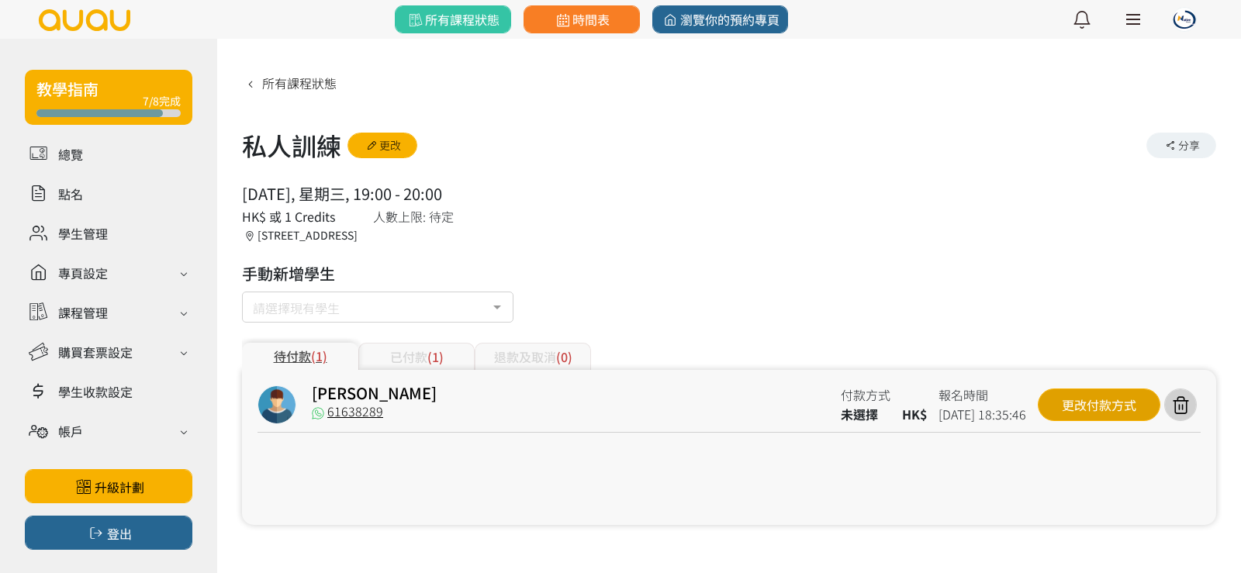
click at [1066, 413] on div "更改付款方式" at bounding box center [1099, 405] width 123 height 33
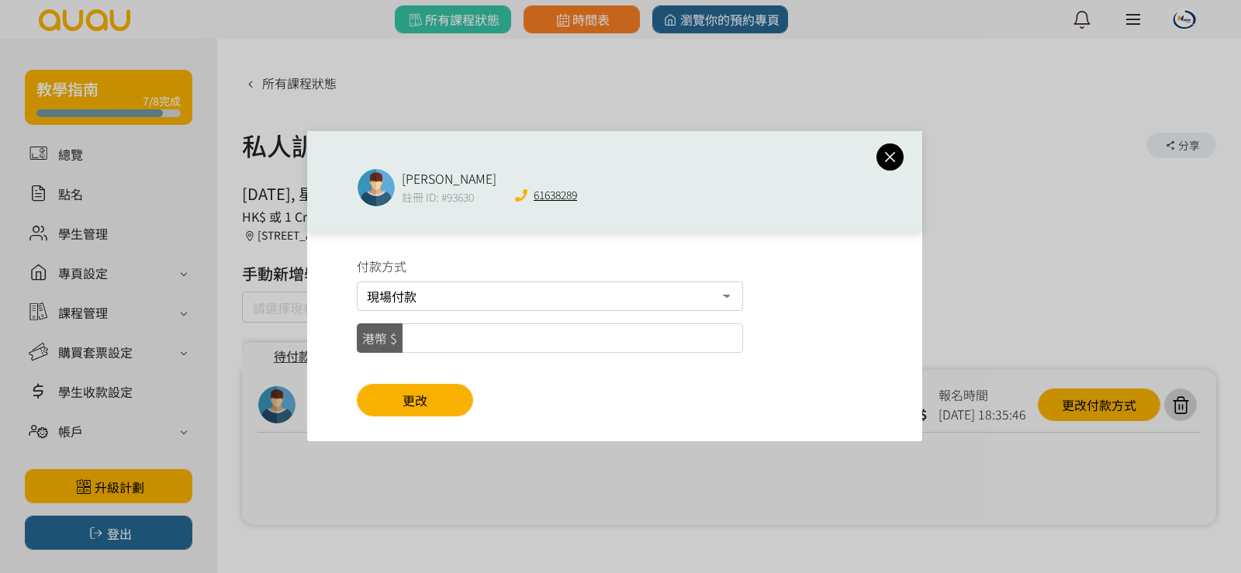
click at [885, 154] on icon at bounding box center [890, 156] width 27 height 19
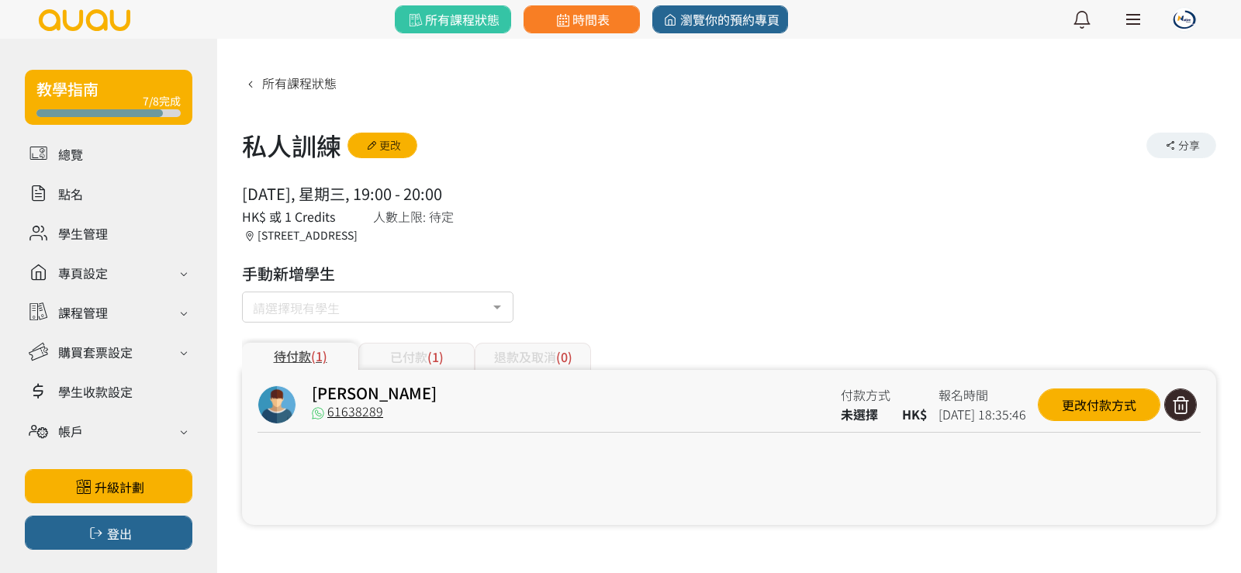
click at [1187, 406] on icon at bounding box center [1180, 405] width 29 height 21
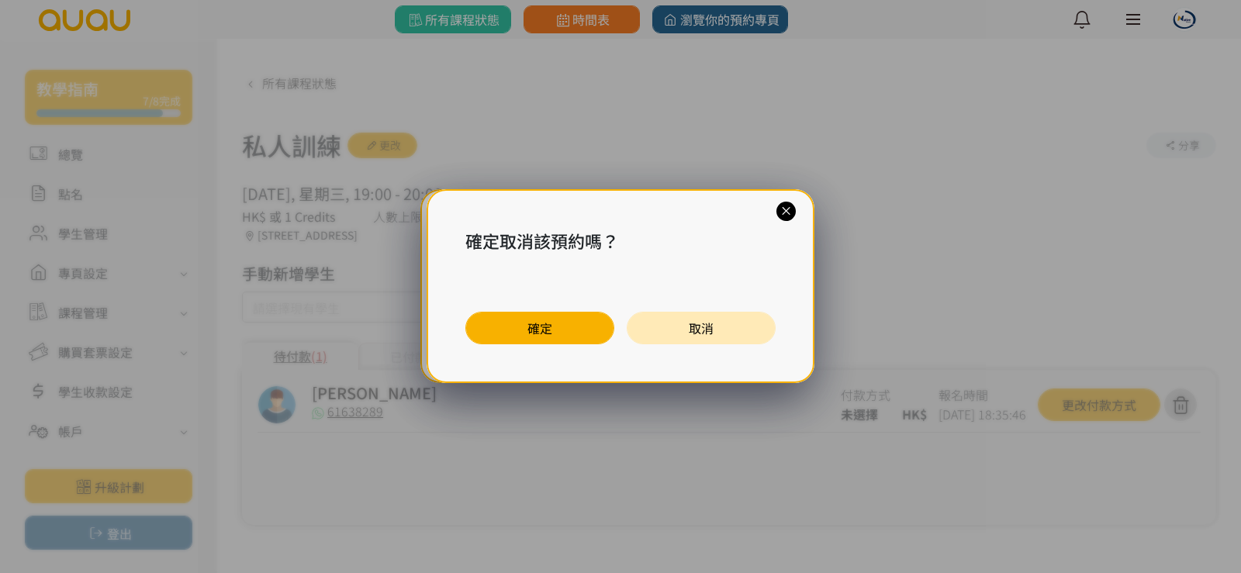
click at [493, 360] on div "確定取消該預約嗎？ 確定 取消" at bounding box center [621, 286] width 388 height 194
click at [506, 341] on button "確定" at bounding box center [539, 328] width 149 height 33
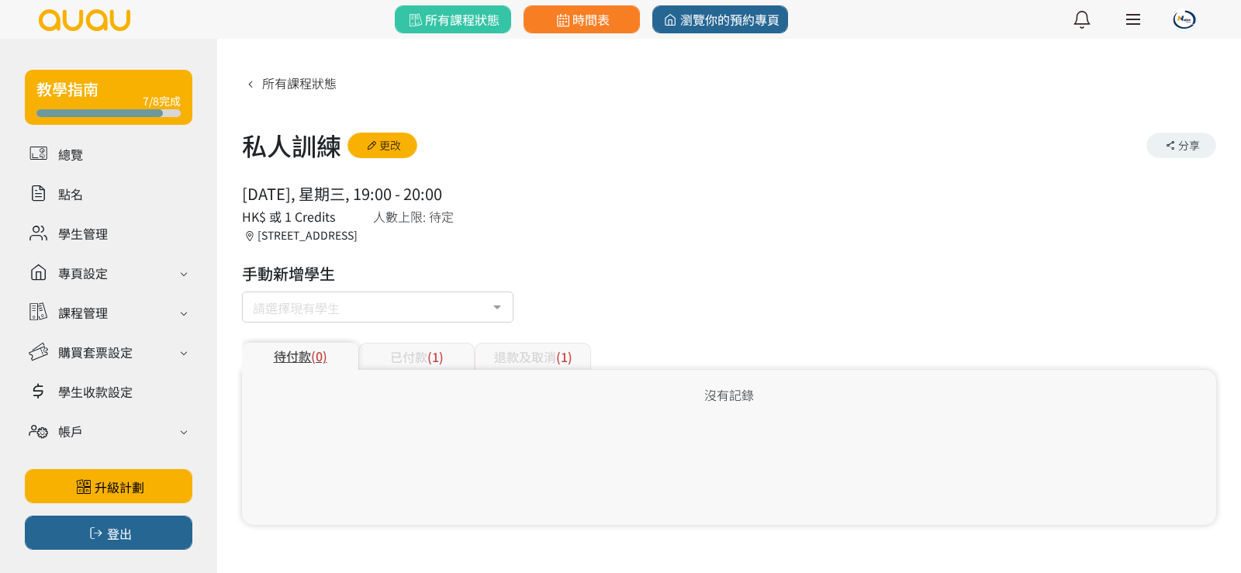
click at [423, 354] on div "已付款 (1)" at bounding box center [416, 356] width 116 height 27
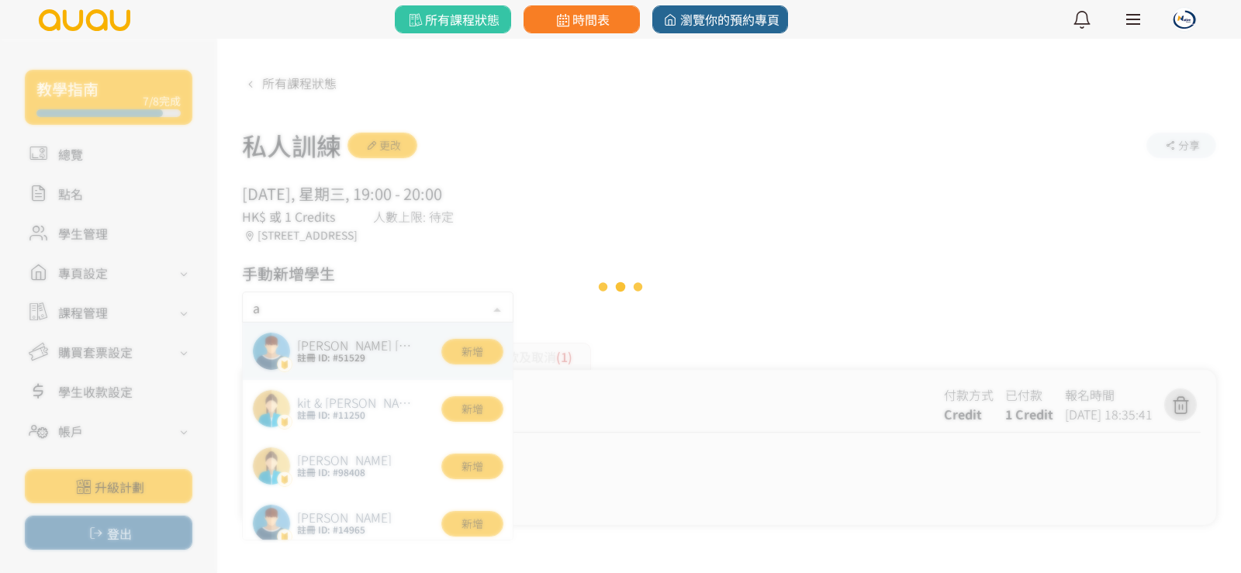
type input "ar"
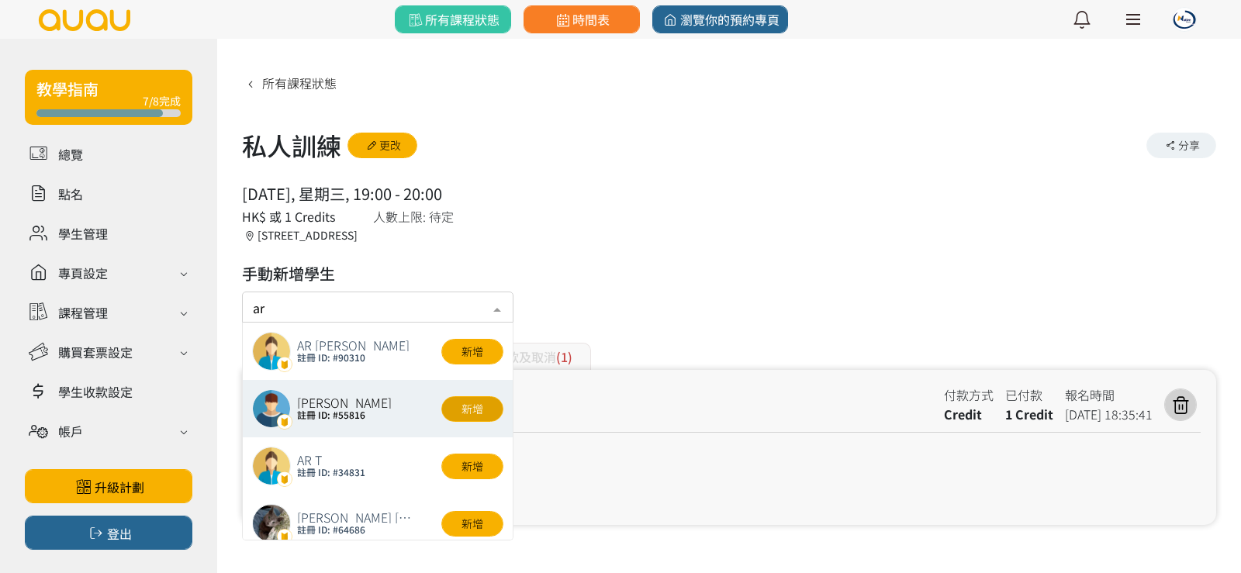
click at [467, 410] on button "新增" at bounding box center [472, 409] width 62 height 26
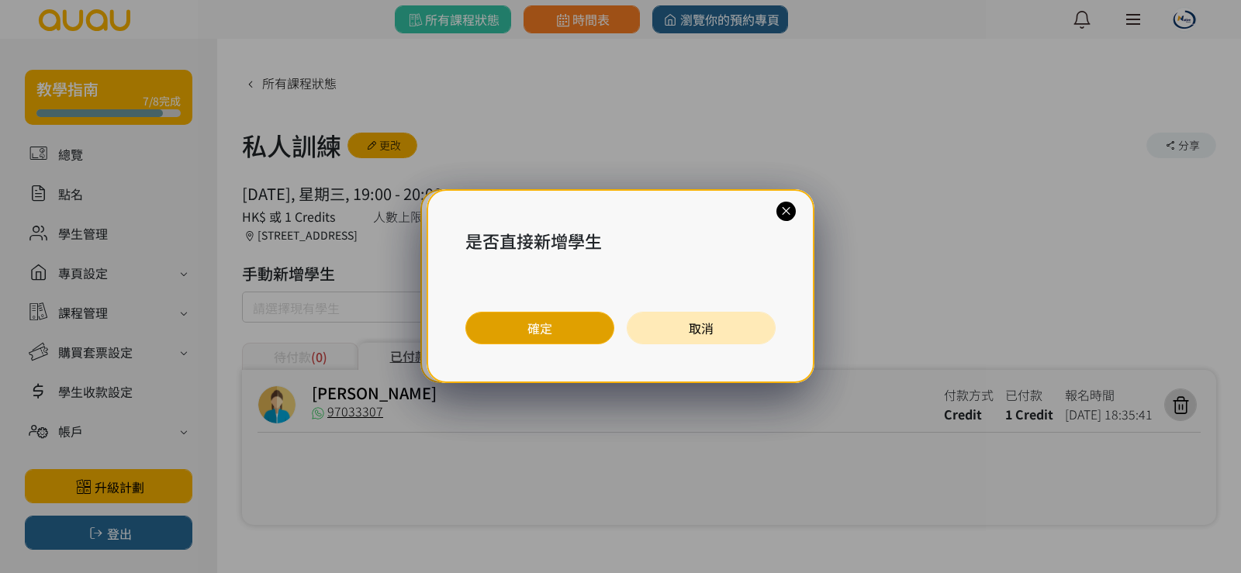
click at [560, 336] on button "確定" at bounding box center [539, 328] width 149 height 33
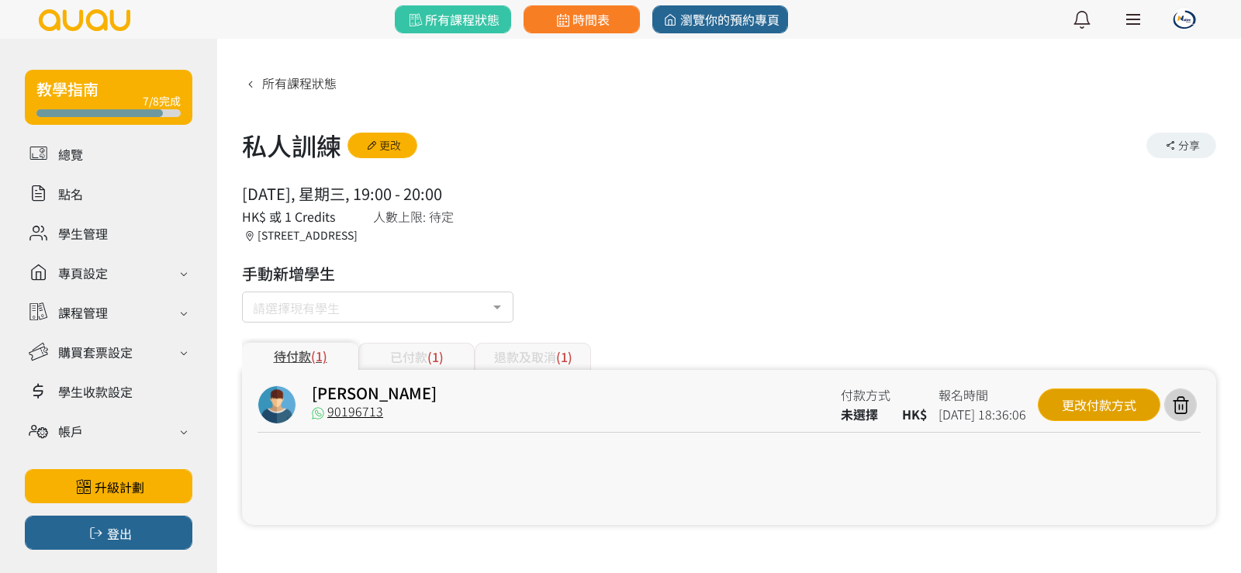
click at [1102, 416] on div "更改付款方式" at bounding box center [1099, 405] width 123 height 33
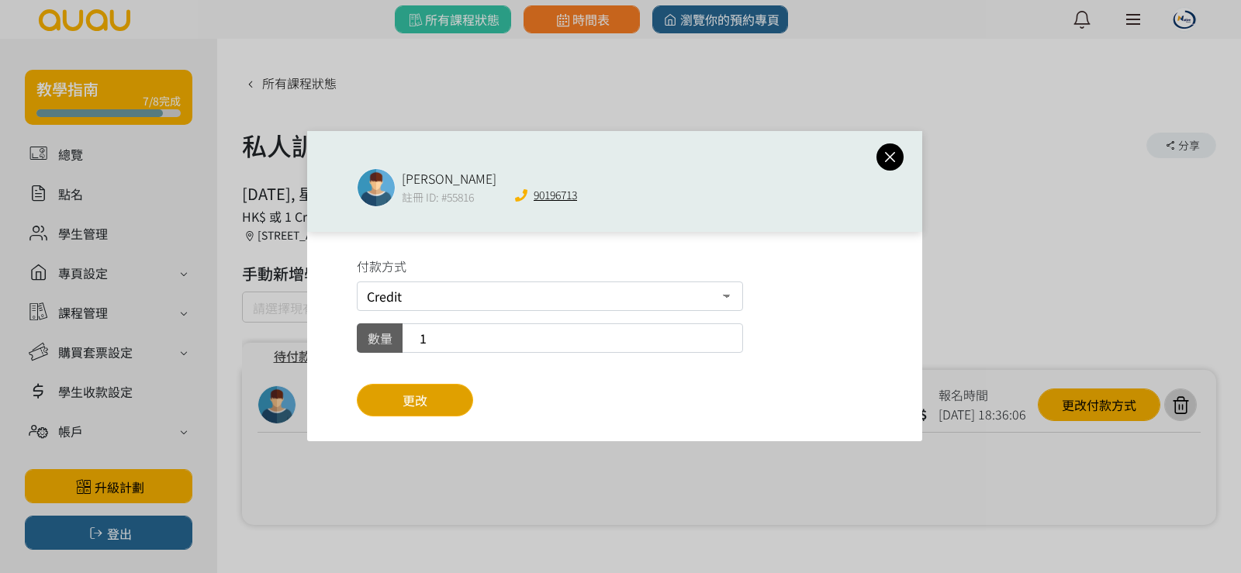
click at [462, 404] on button "更改" at bounding box center [415, 400] width 116 height 33
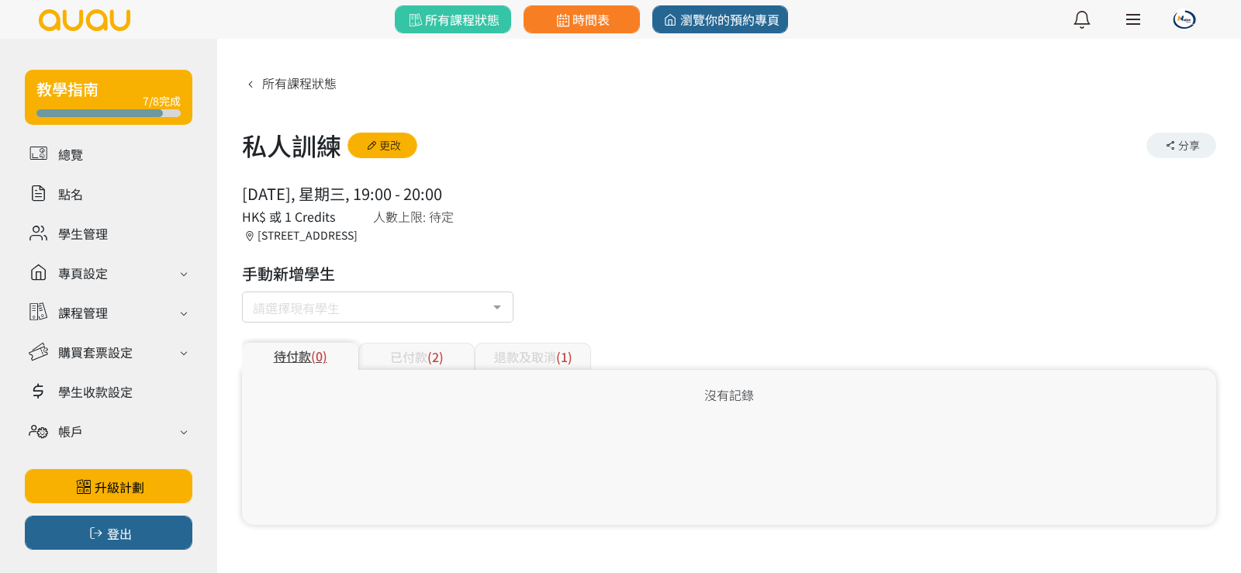
click at [449, 358] on div "已付款 (2)" at bounding box center [416, 356] width 116 height 27
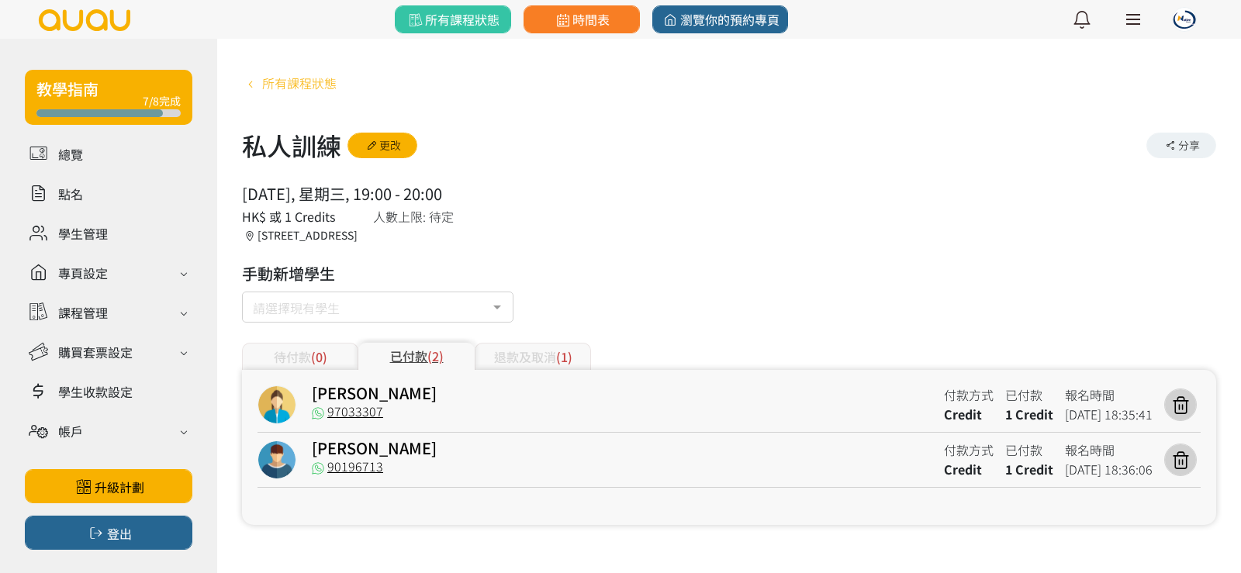
click at [324, 78] on span "所有課程狀態" at bounding box center [299, 83] width 74 height 19
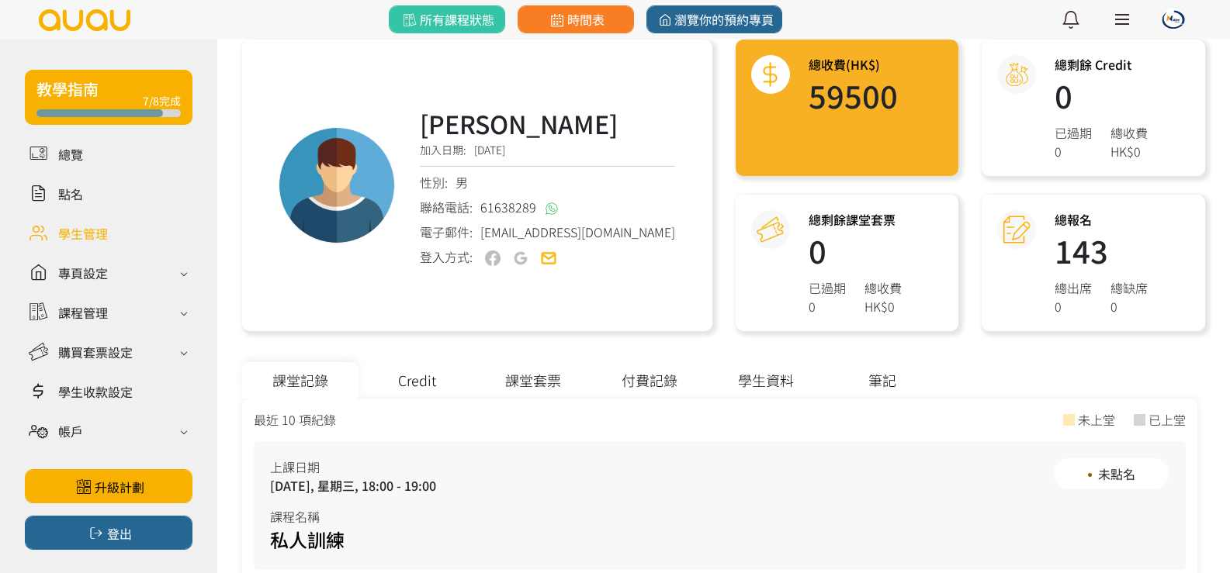
scroll to position [155, 0]
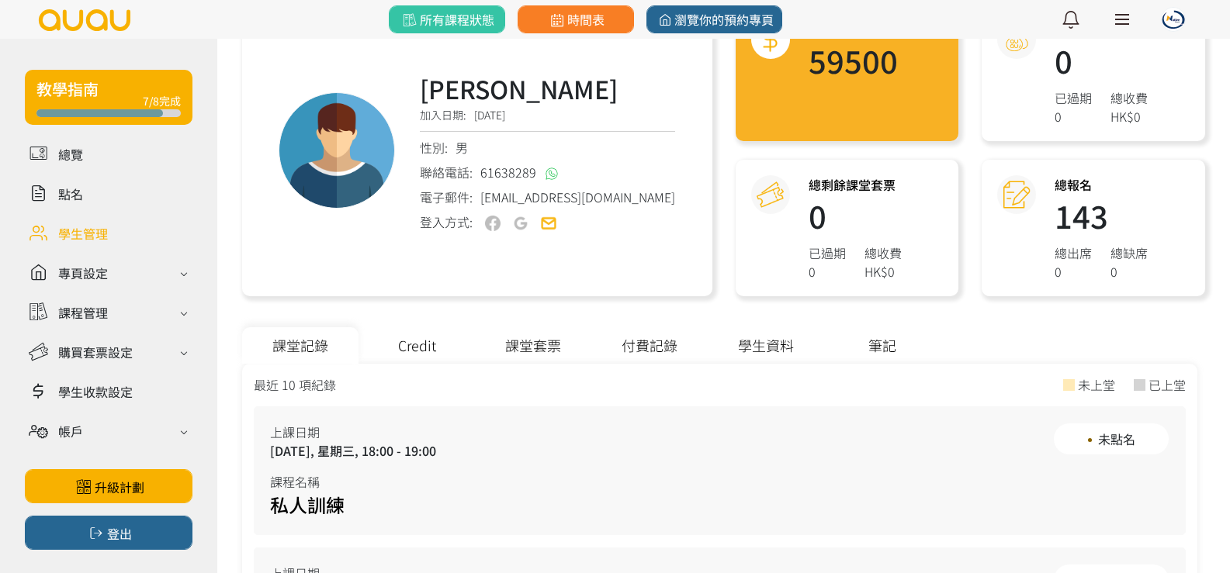
click at [433, 336] on div "Credit" at bounding box center [416, 345] width 116 height 36
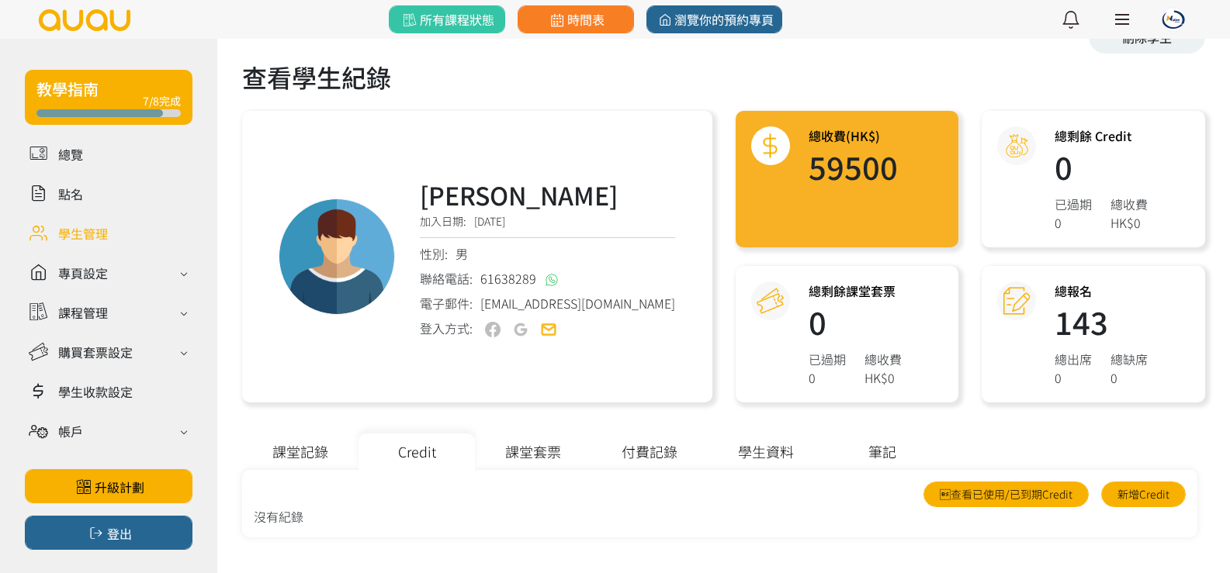
scroll to position [49, 0]
click at [996, 490] on link "查看已使用/已到期Credit" at bounding box center [1005, 495] width 165 height 26
